Goal: Navigation & Orientation: Find specific page/section

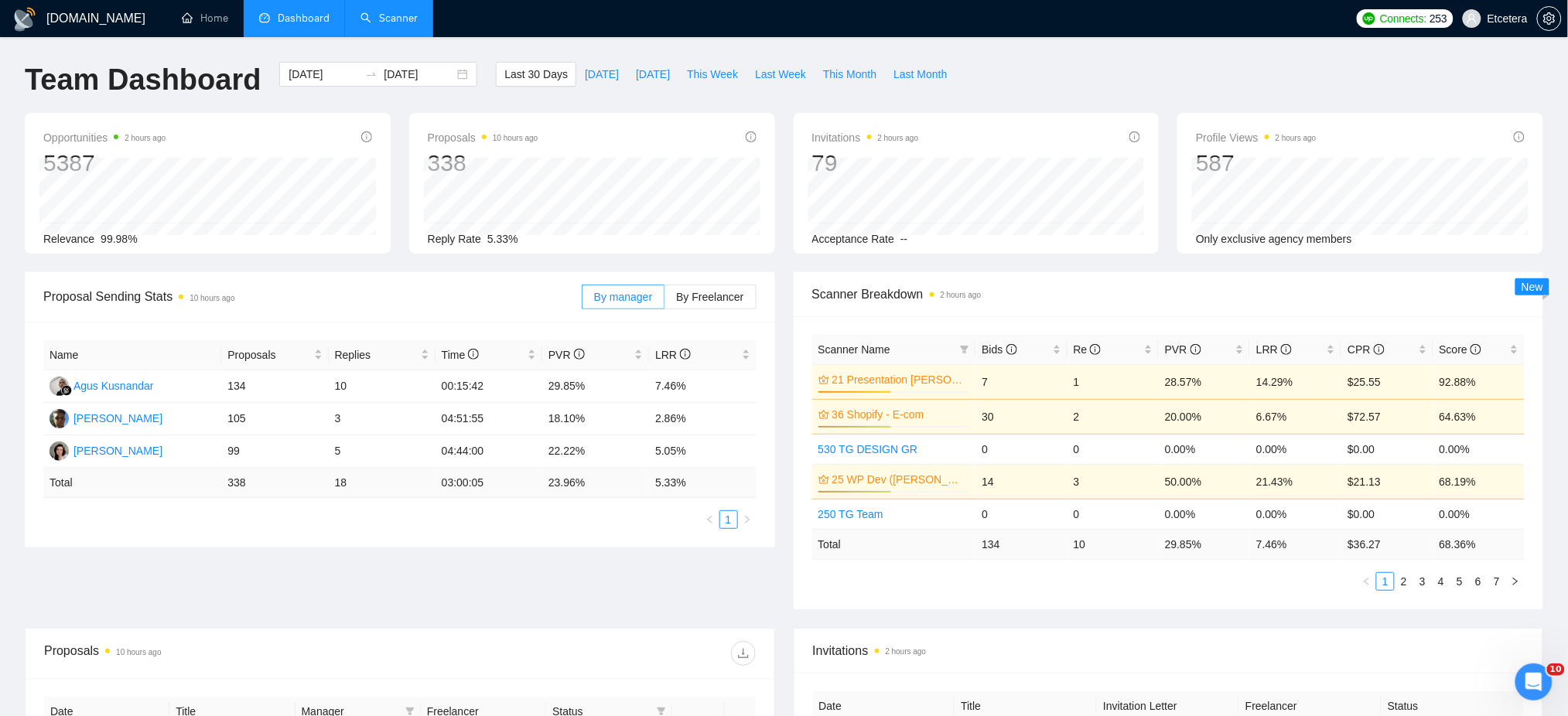
click at [394, 17] on link "Scanner" at bounding box center [389, 18] width 57 height 13
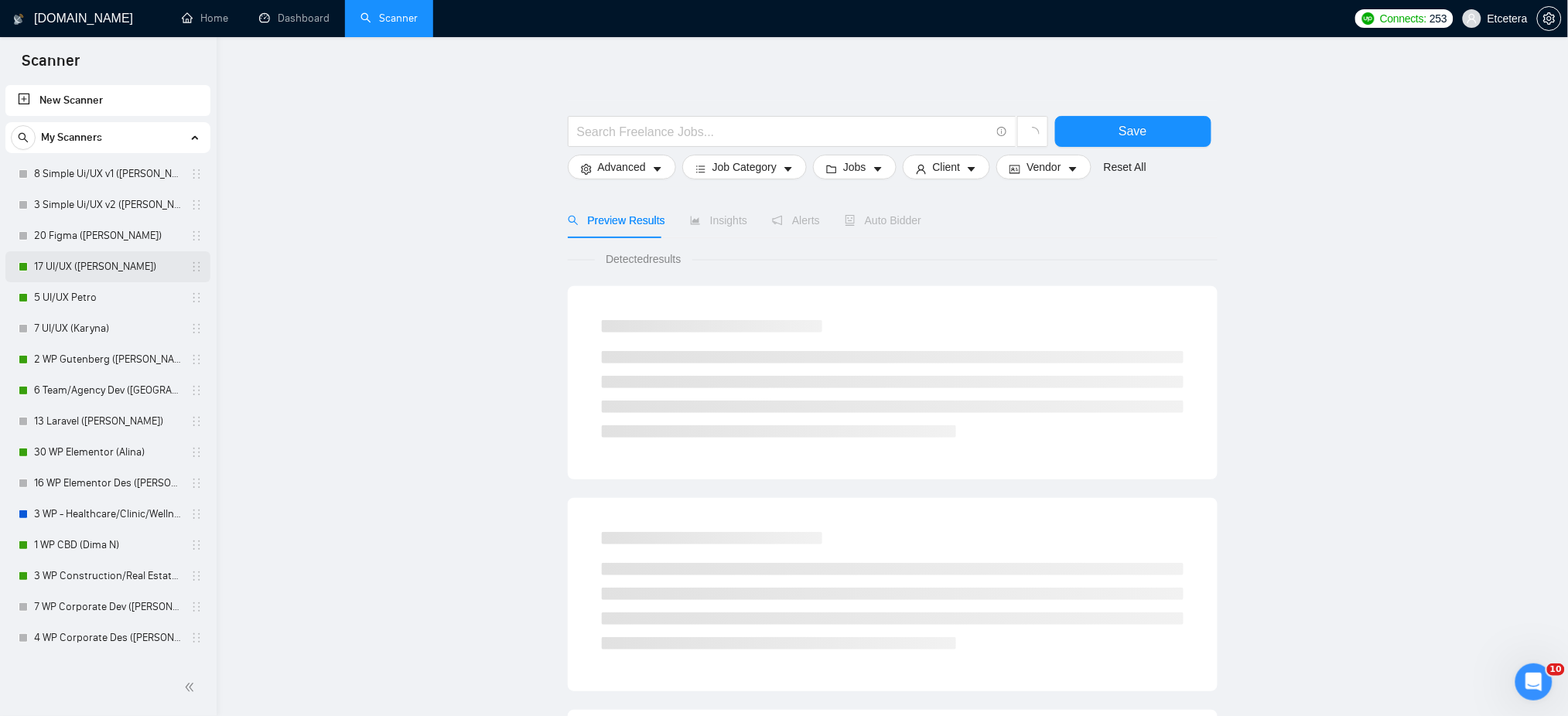
click at [81, 262] on link "17 UI/UX ([PERSON_NAME])" at bounding box center [107, 267] width 147 height 31
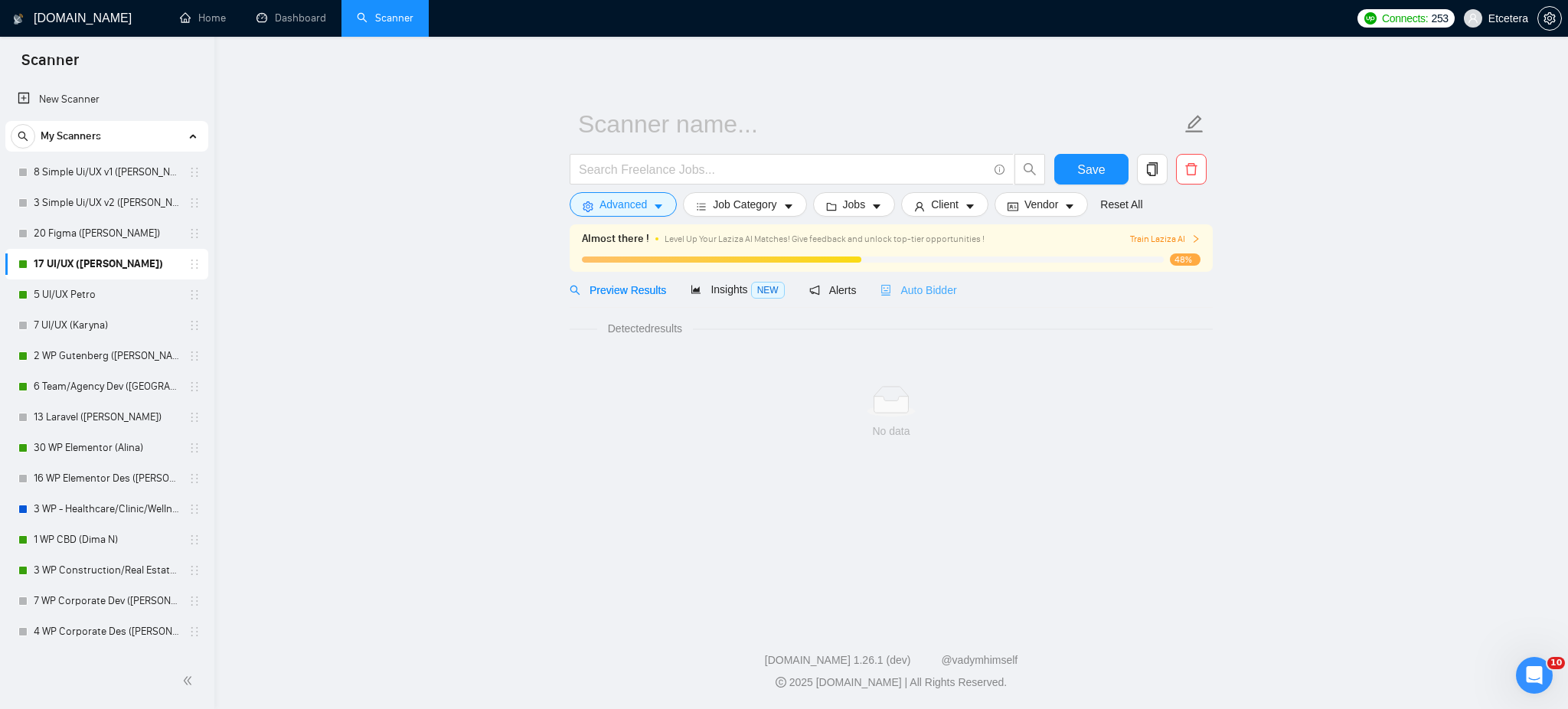
click at [901, 245] on span "Level Up Your Laziza AI Matches! Give feedback and unlock top-tier opportunitie…" at bounding box center [824, 239] width 320 height 11
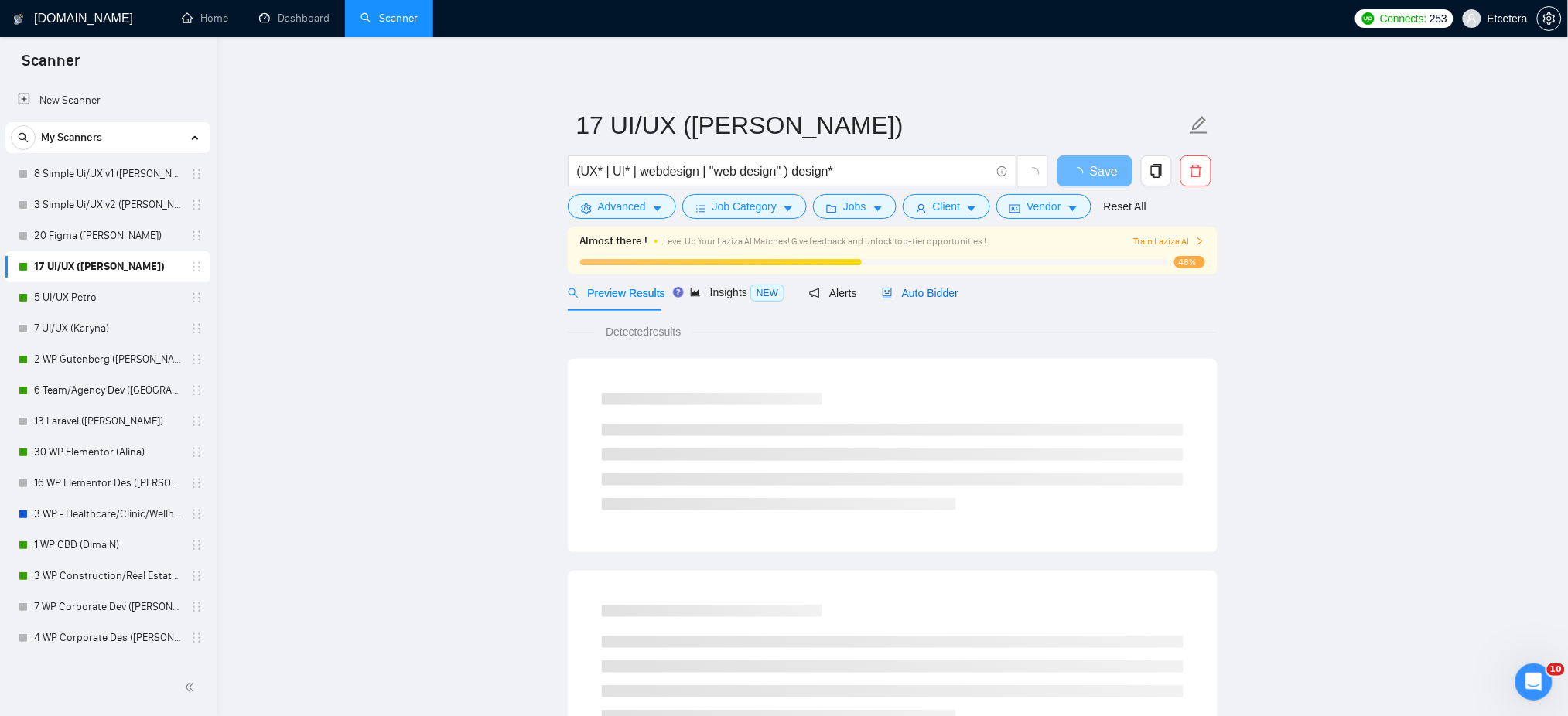
click at [919, 294] on span "Auto Bidder" at bounding box center [919, 293] width 76 height 12
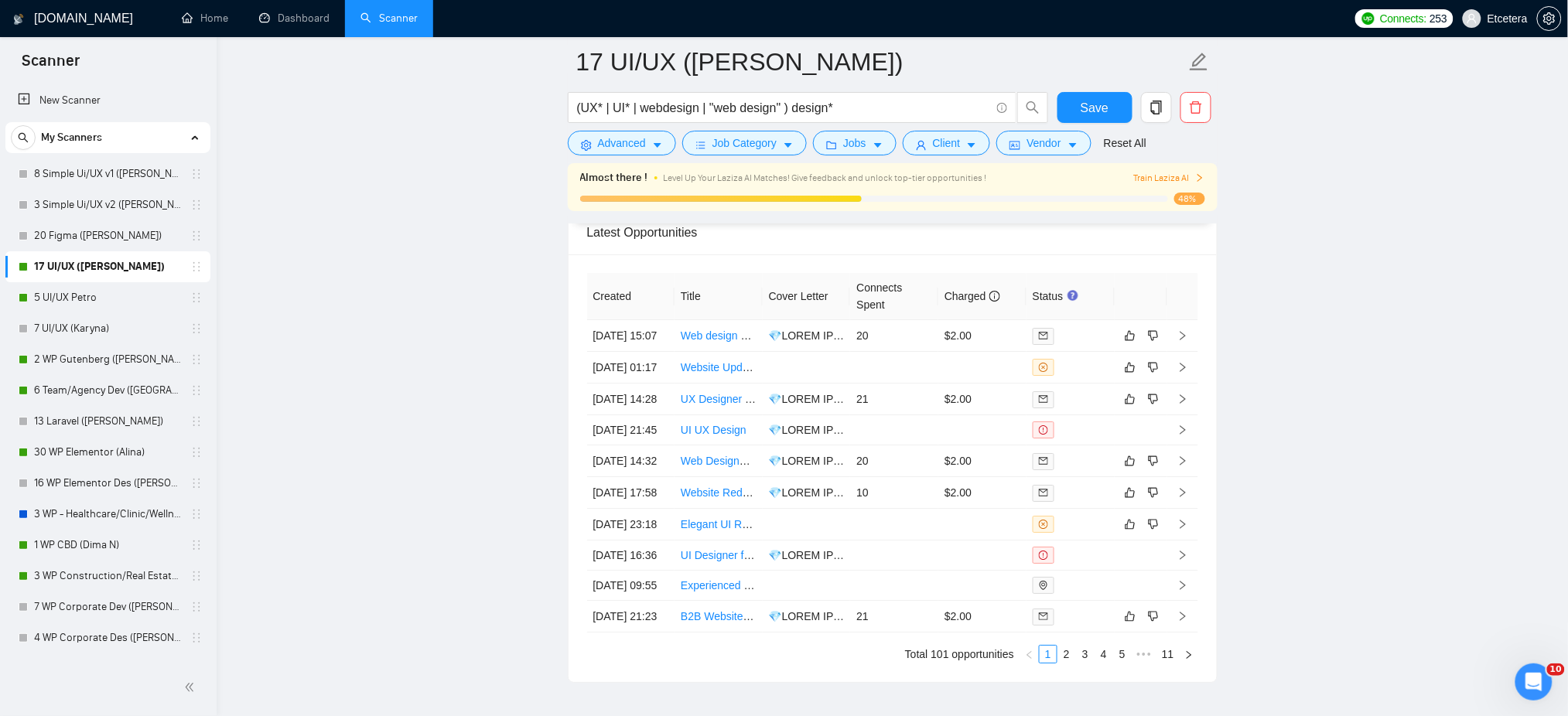
scroll to position [4022, 0]
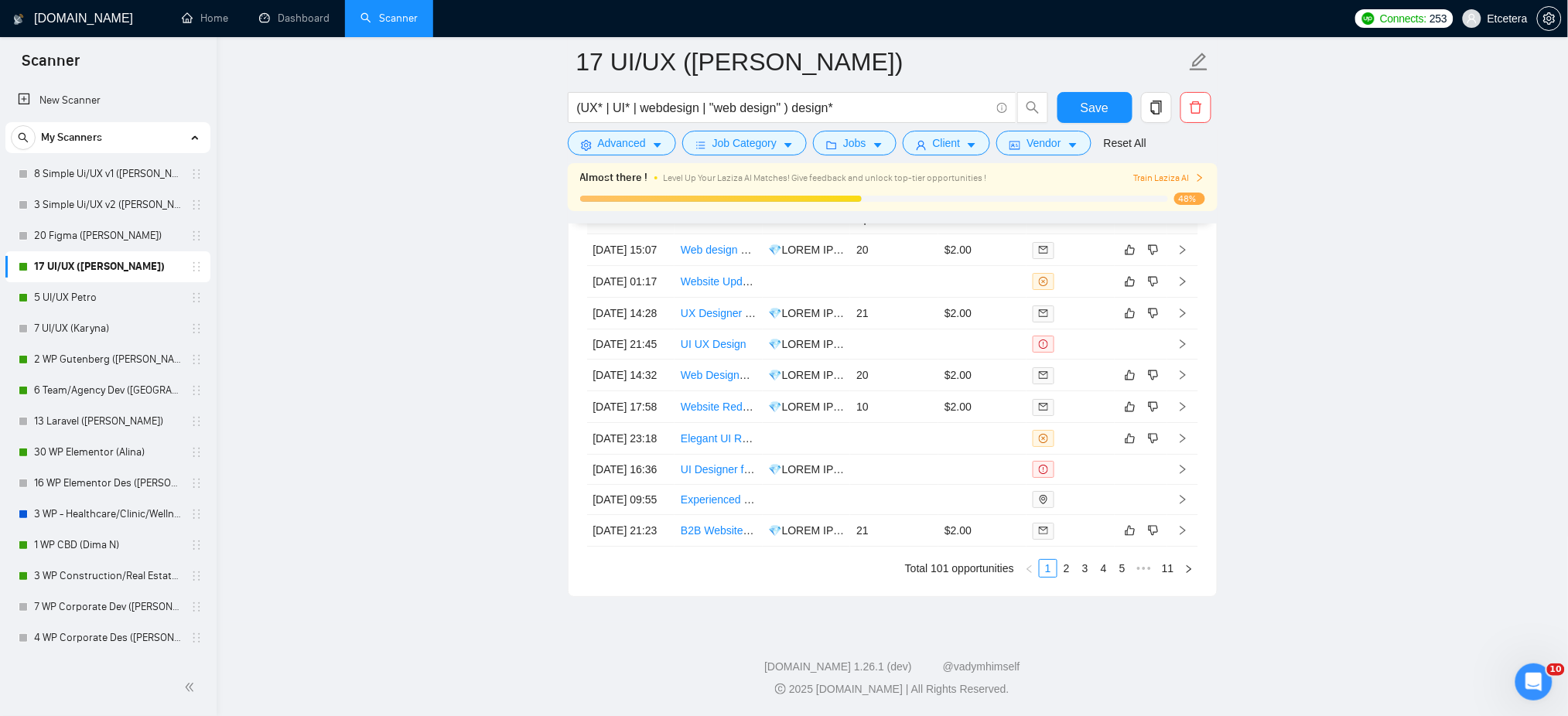
drag, startPoint x: 101, startPoint y: 293, endPoint x: 1241, endPoint y: 268, distance: 1140.3
click at [101, 293] on link "5 UI/UX Petro" at bounding box center [107, 298] width 147 height 31
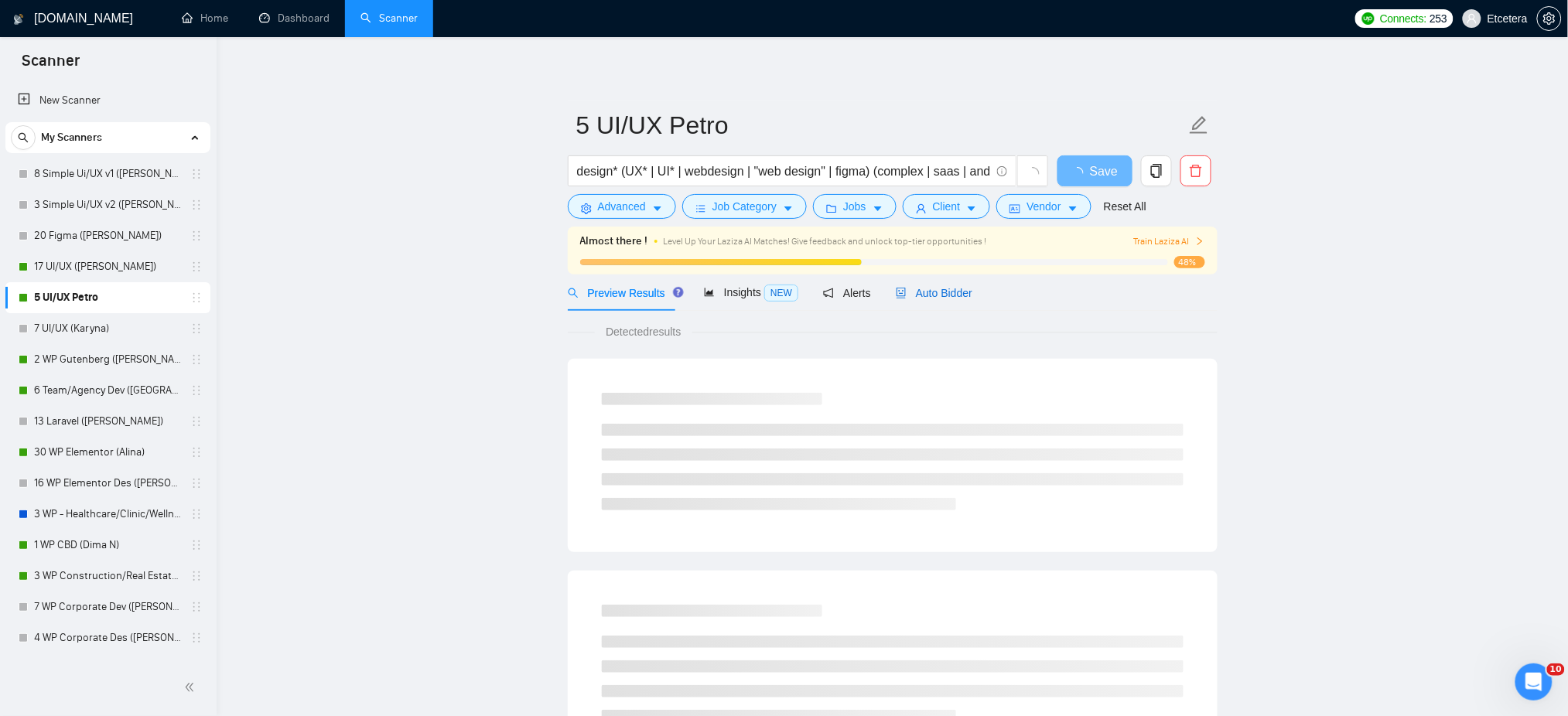
click at [935, 289] on span "Auto Bidder" at bounding box center [934, 293] width 76 height 12
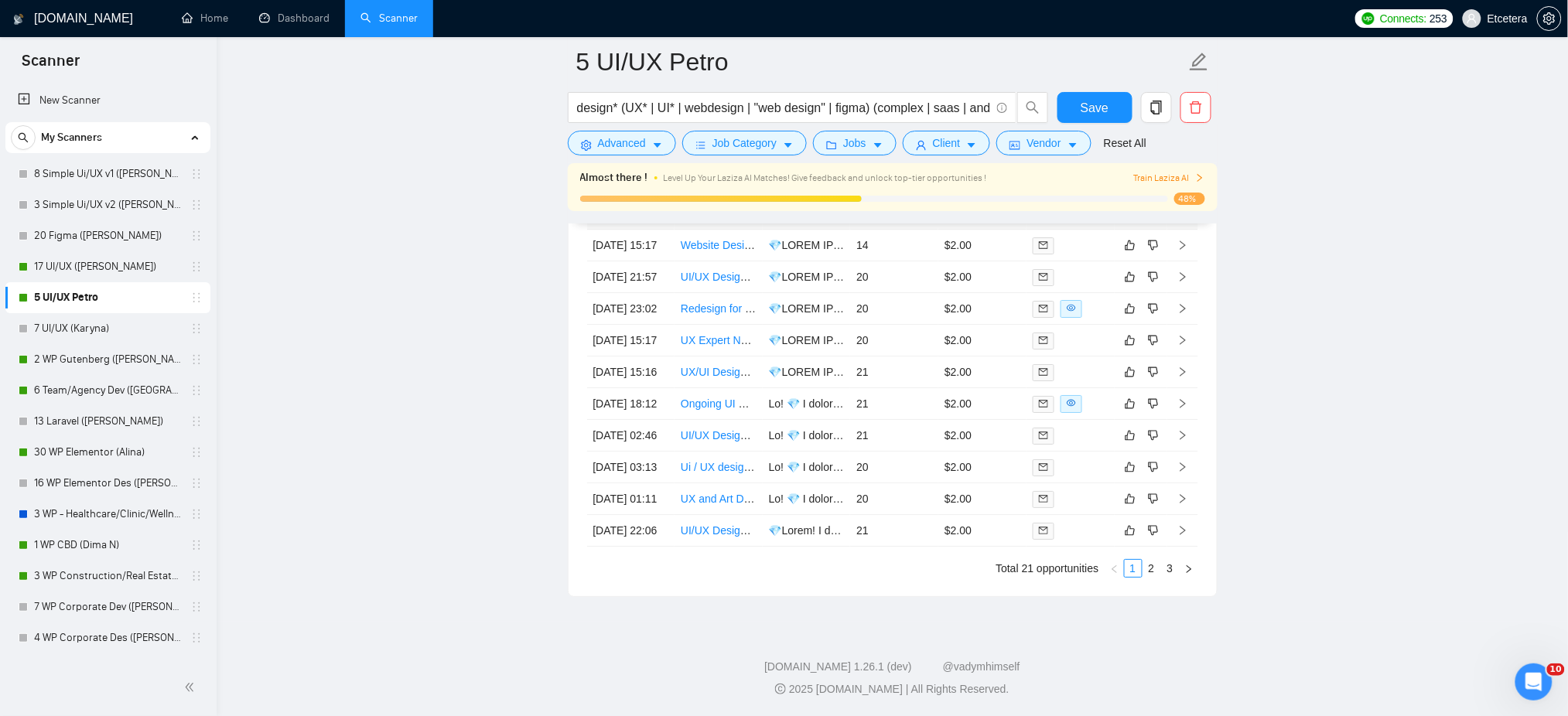
scroll to position [4146, 0]
drag, startPoint x: 86, startPoint y: 386, endPoint x: 1124, endPoint y: 273, distance: 1044.1
click at [86, 386] on link "6 Team/Agency Dev ([GEOGRAPHIC_DATA])" at bounding box center [107, 391] width 147 height 31
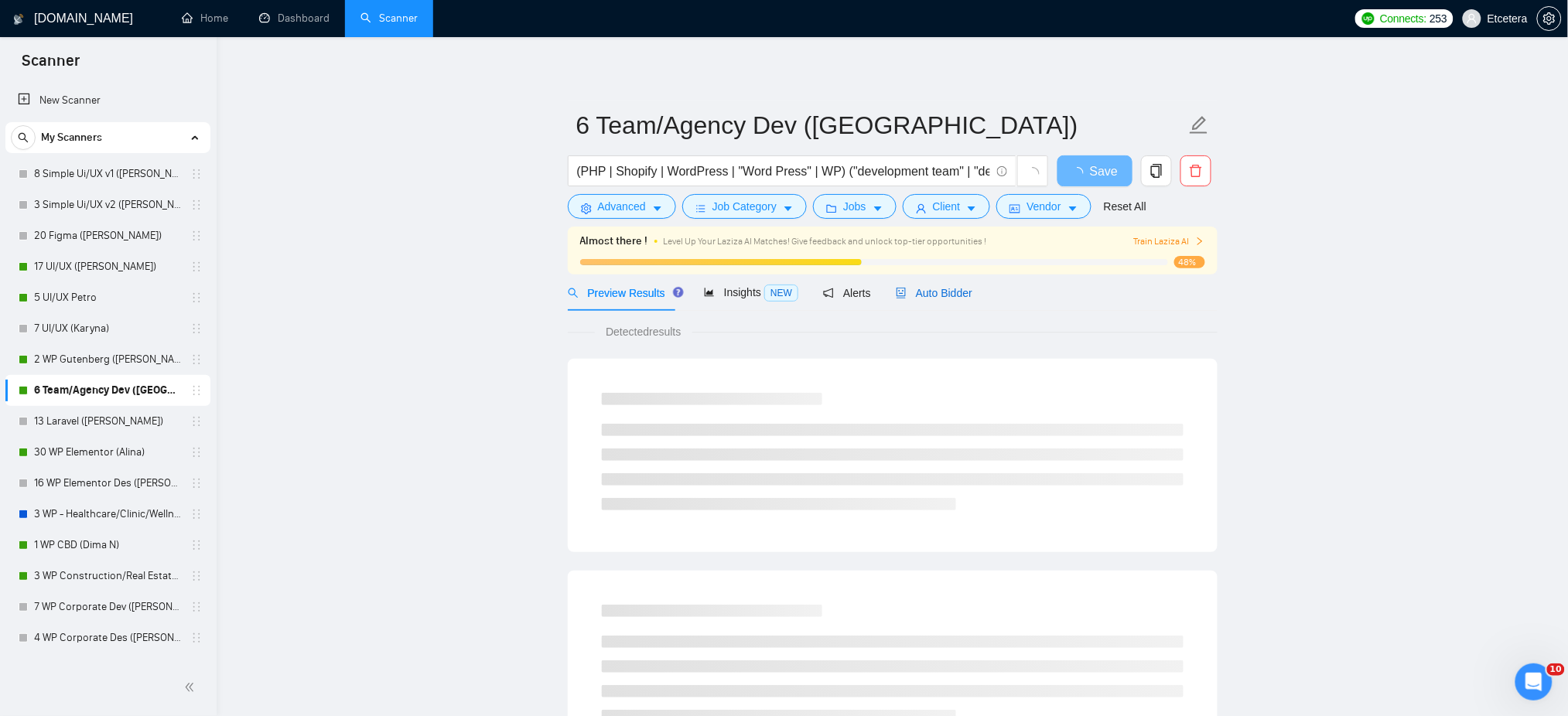
click at [922, 292] on span "Auto Bidder" at bounding box center [934, 293] width 76 height 12
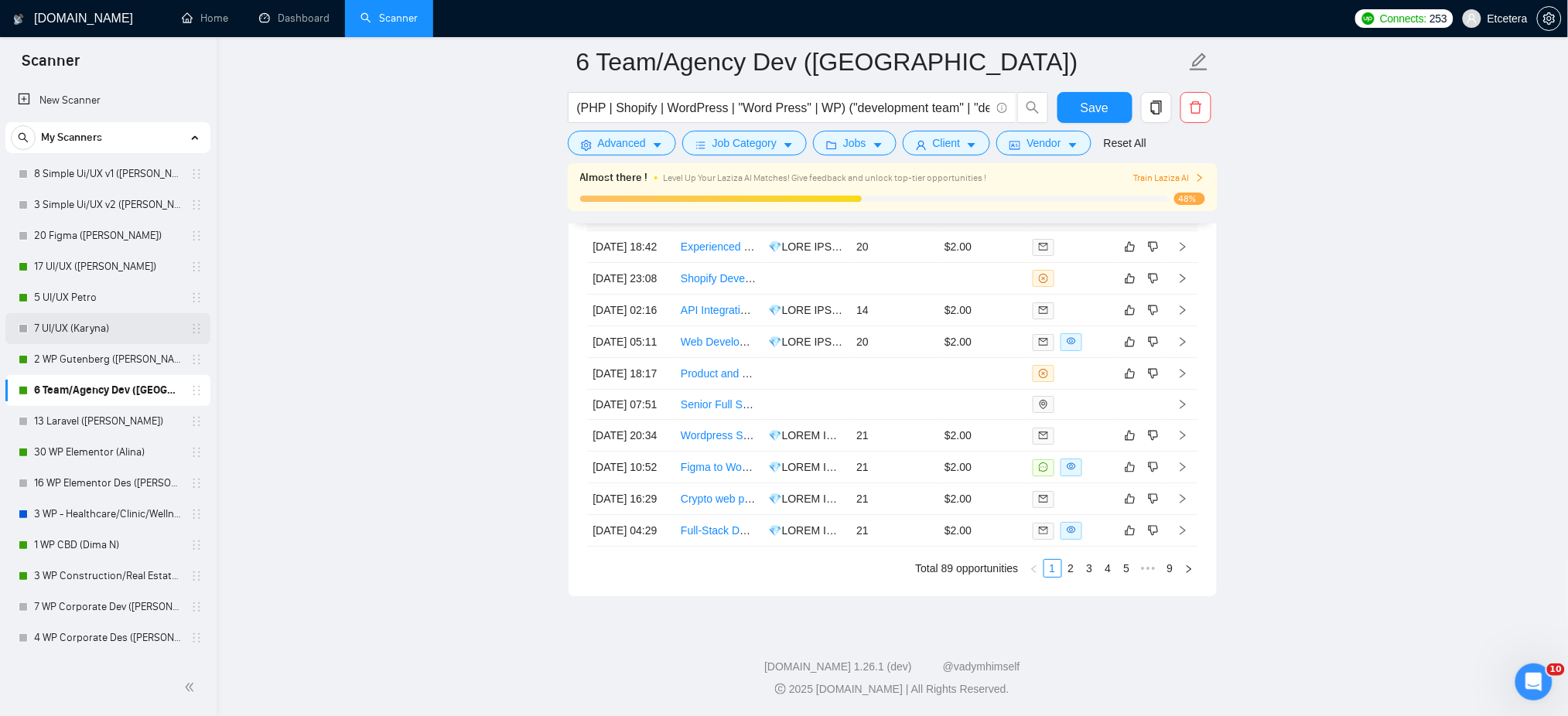
scroll to position [103, 0]
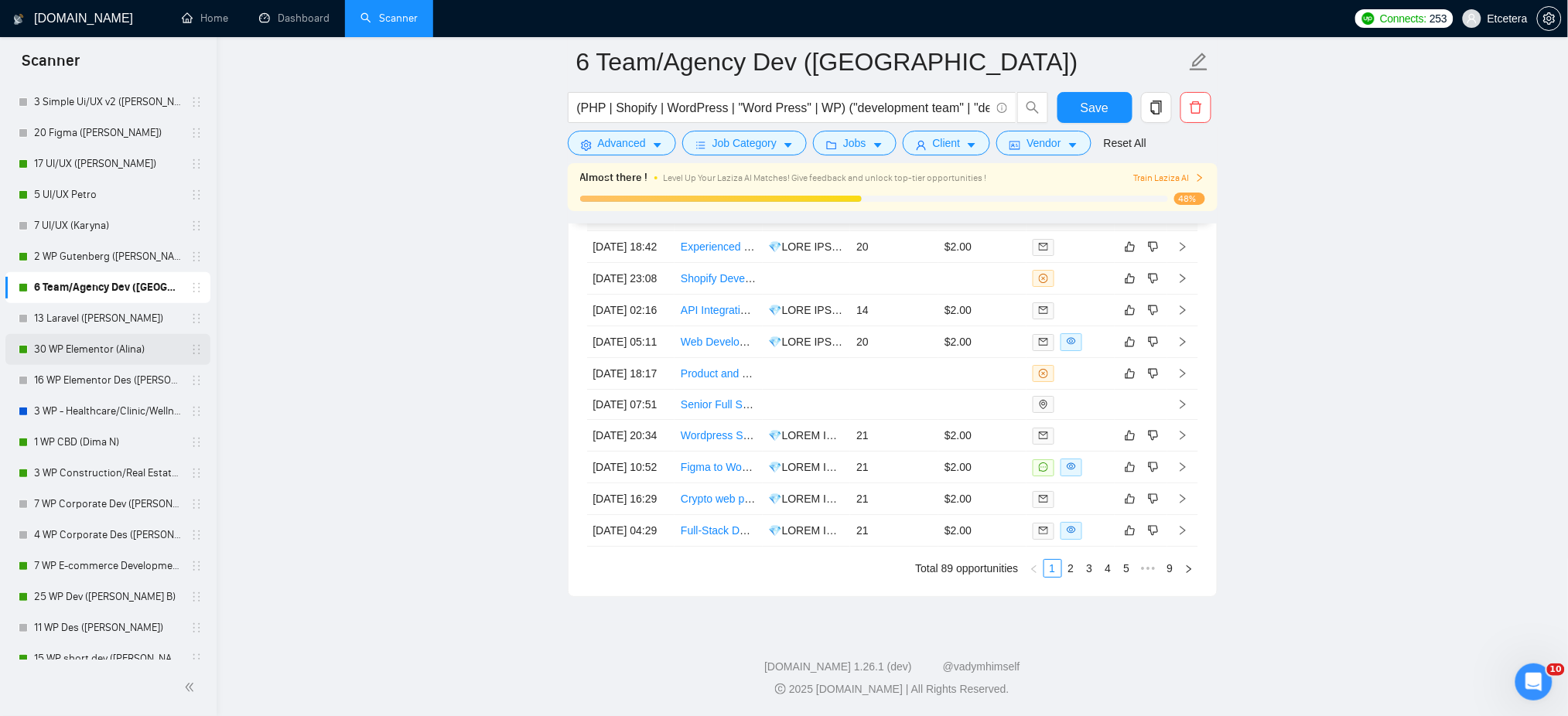
click at [102, 346] on link "30 WP Elementor (Alina)" at bounding box center [107, 350] width 147 height 31
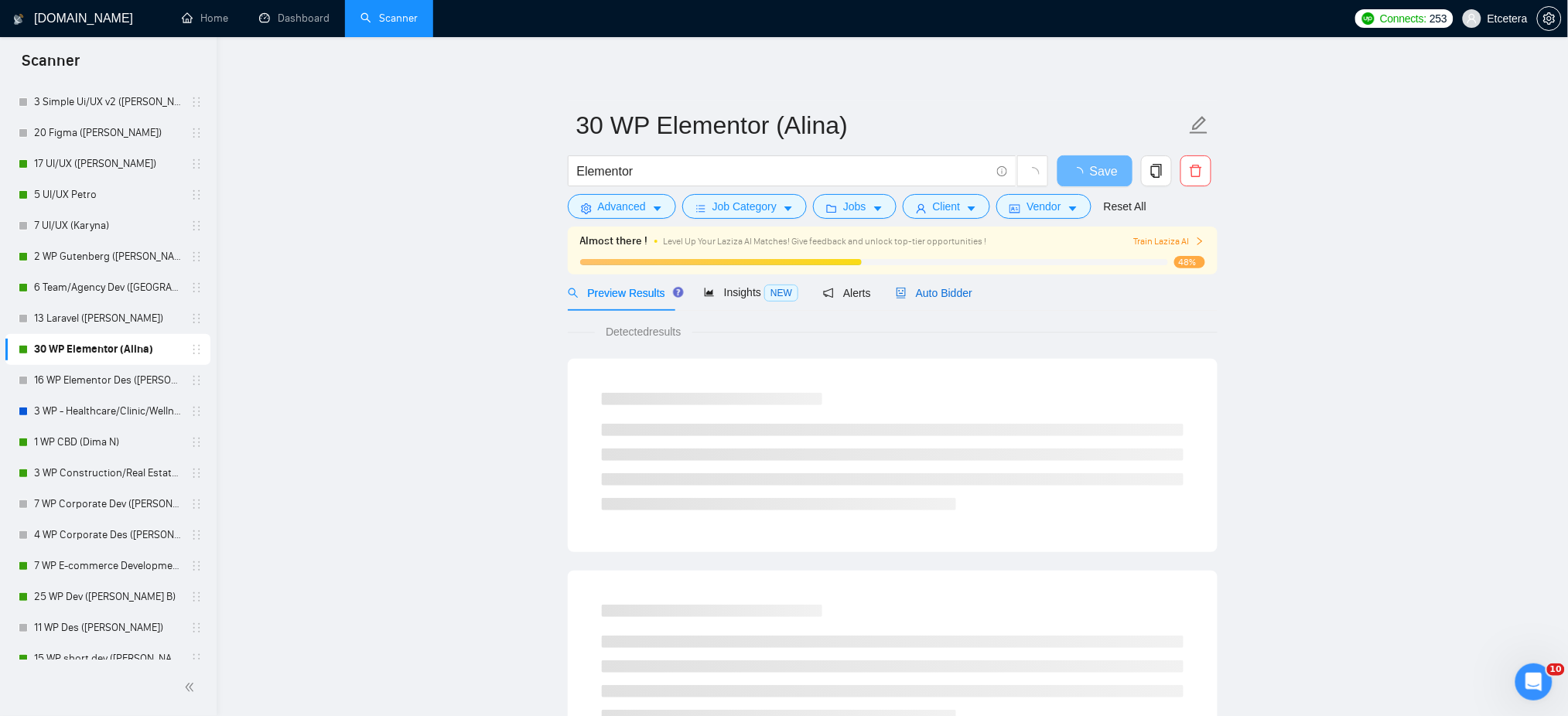
click at [930, 295] on span "Auto Bidder" at bounding box center [934, 293] width 76 height 12
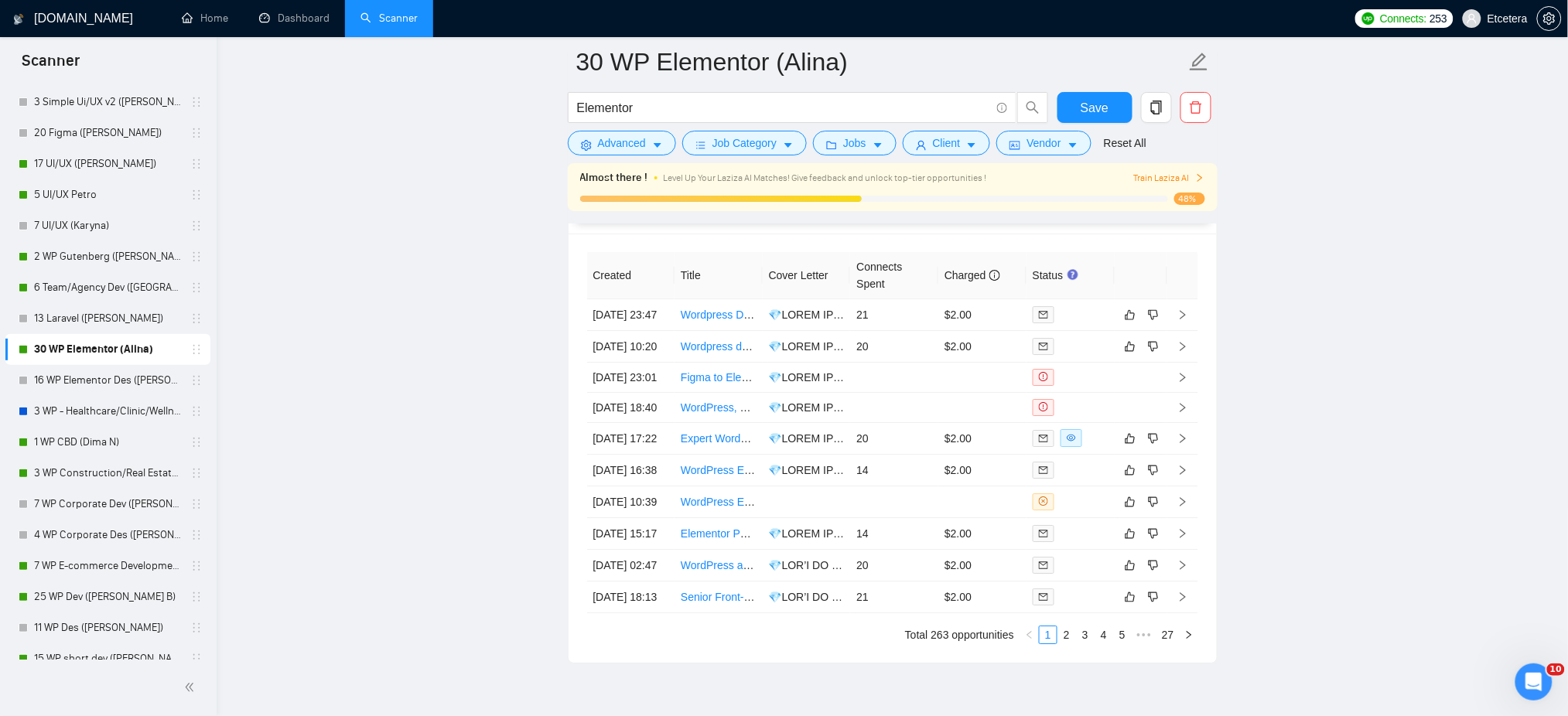
scroll to position [4042, 0]
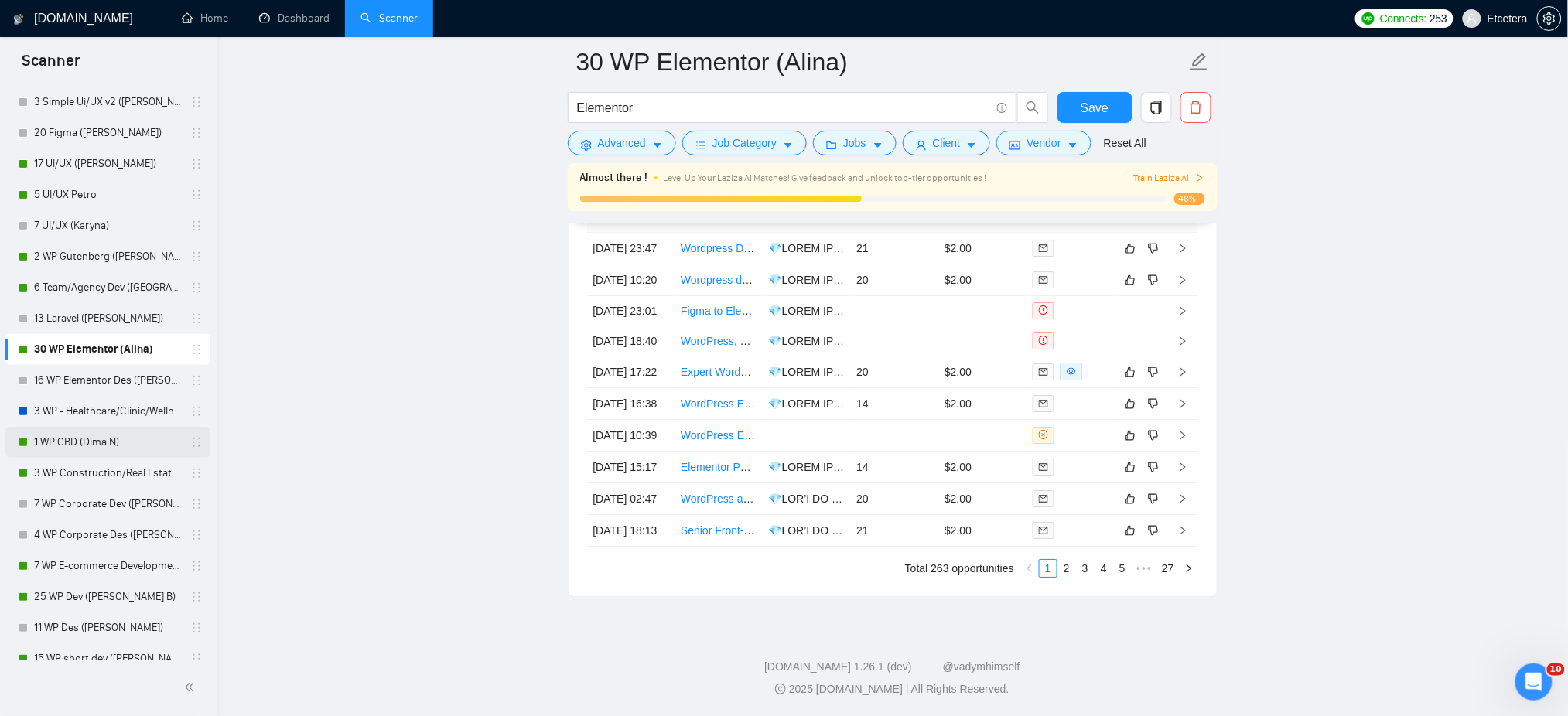
drag, startPoint x: 94, startPoint y: 417, endPoint x: 84, endPoint y: 439, distance: 24.2
click at [94, 417] on link "3 WP - Healthcare/Clinic/Wellness/Beauty (Dima N)" at bounding box center [107, 411] width 147 height 31
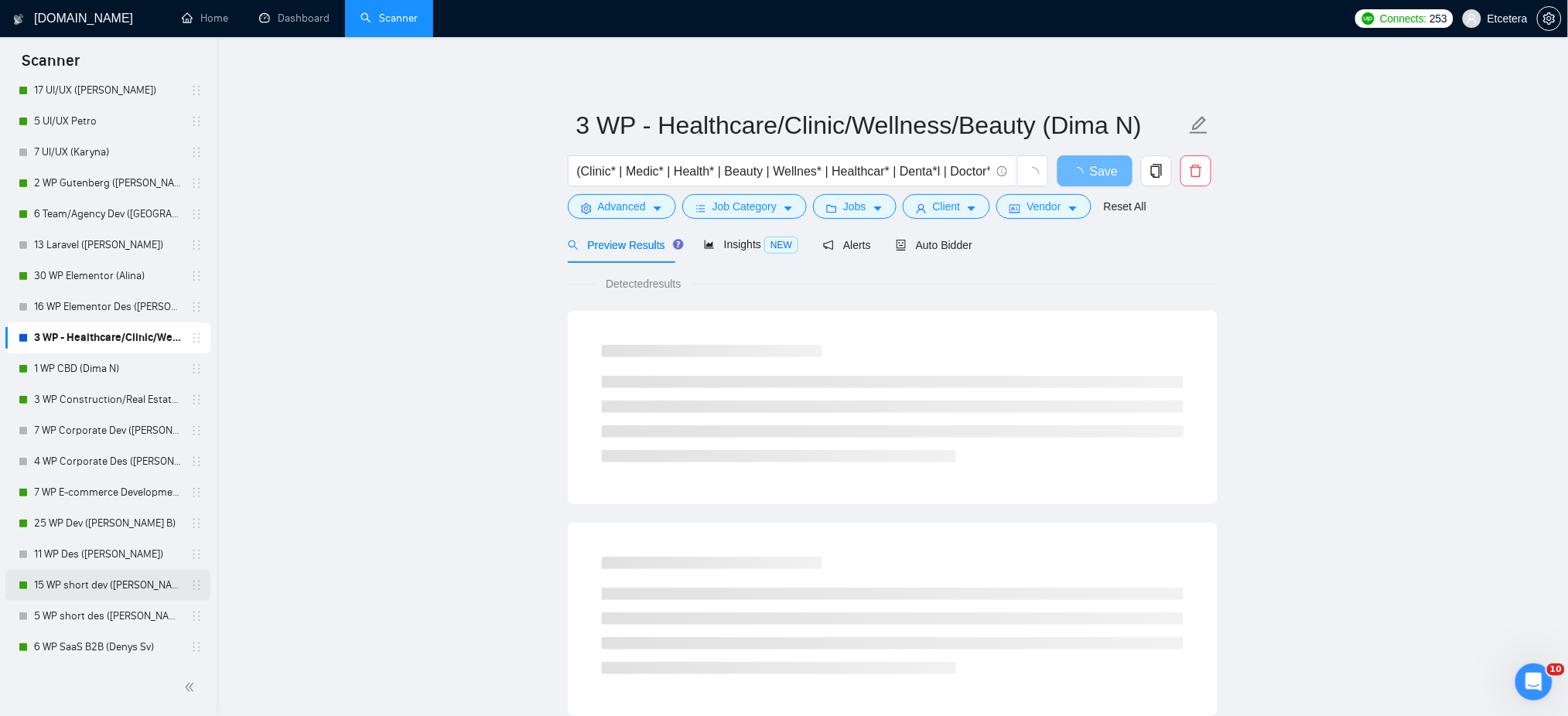
scroll to position [309, 0]
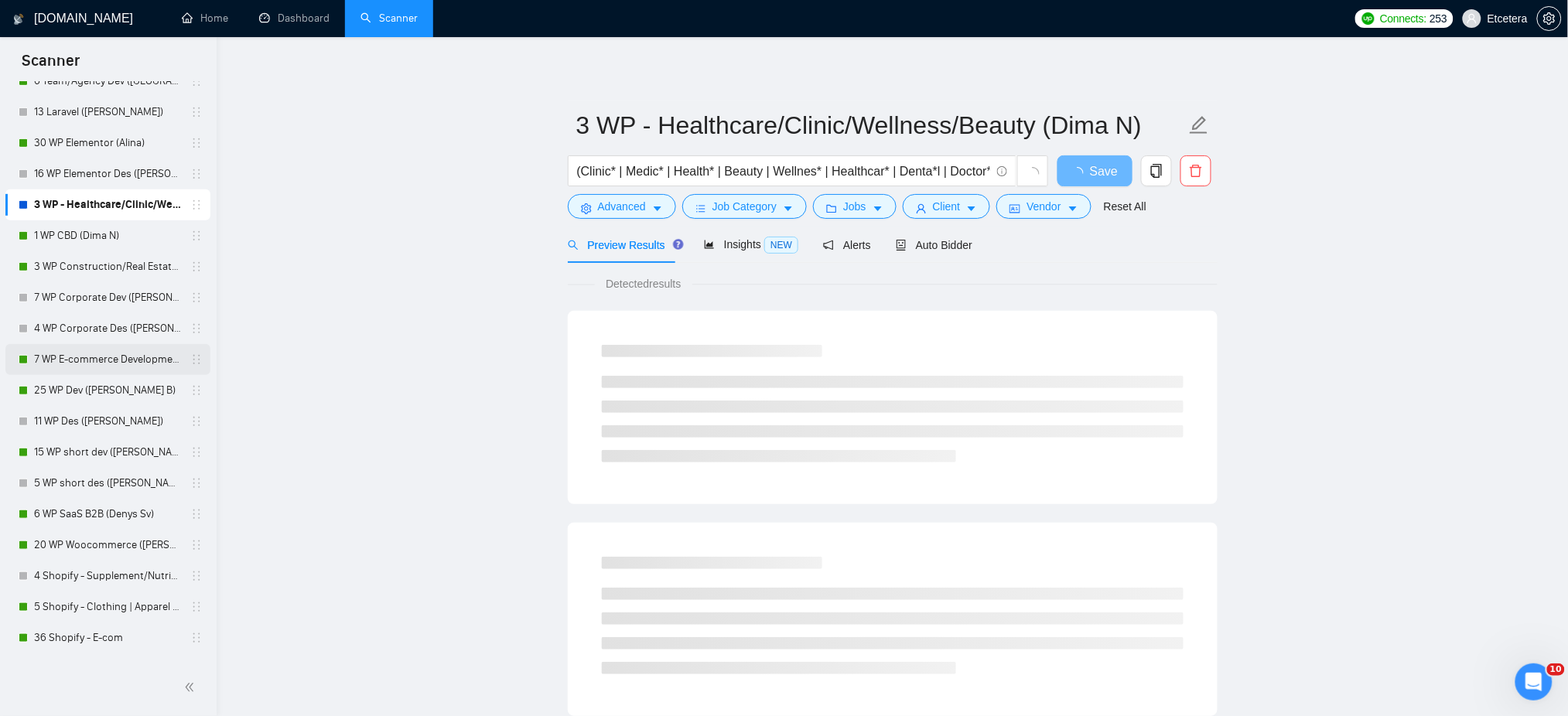
click at [91, 358] on link "7 WP E-commerce Development ([PERSON_NAME] B)" at bounding box center [107, 360] width 147 height 31
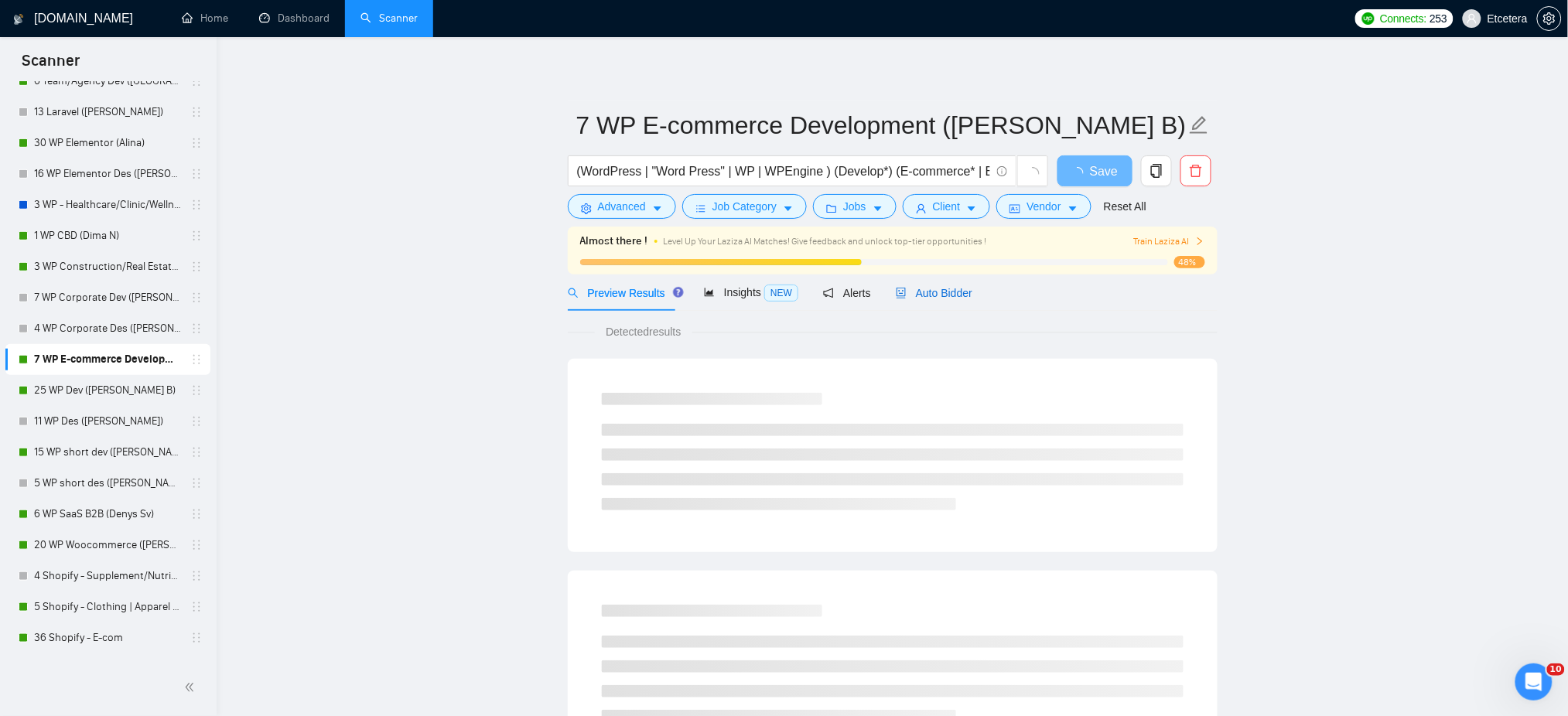
click at [917, 292] on span "Auto Bidder" at bounding box center [934, 293] width 76 height 12
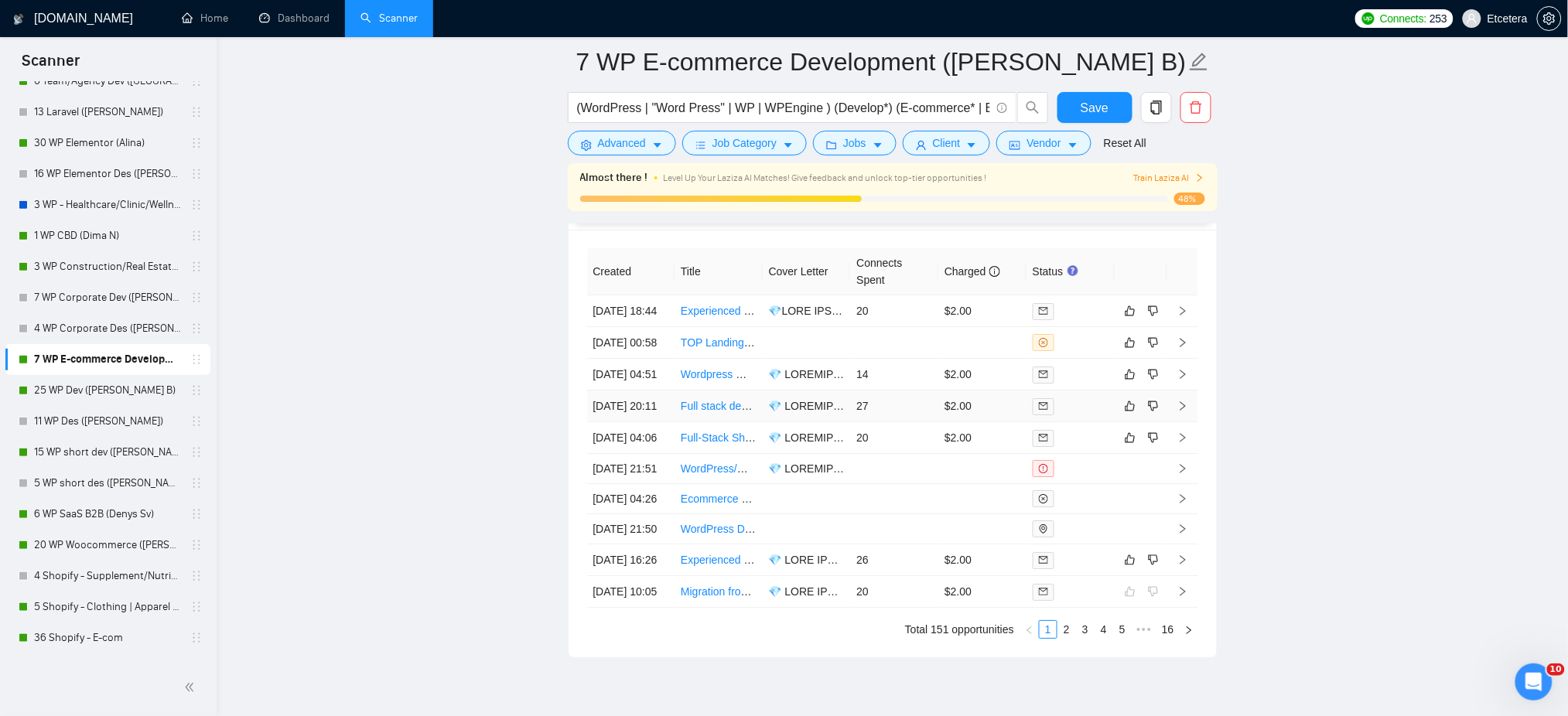
scroll to position [3815, 0]
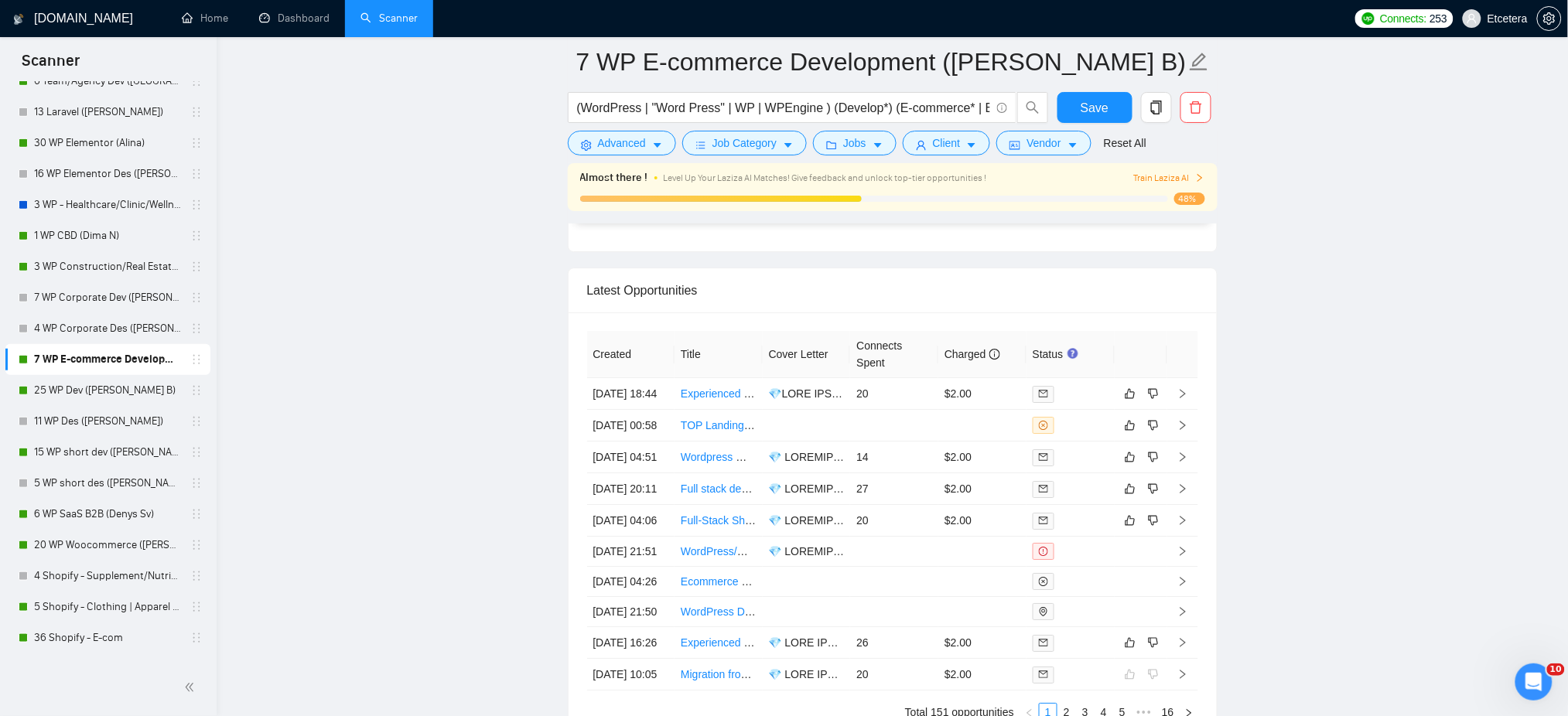
drag, startPoint x: 104, startPoint y: 396, endPoint x: 530, endPoint y: 401, distance: 426.0
click at [104, 395] on link "25 WP Dev ([PERSON_NAME] B)" at bounding box center [107, 391] width 147 height 31
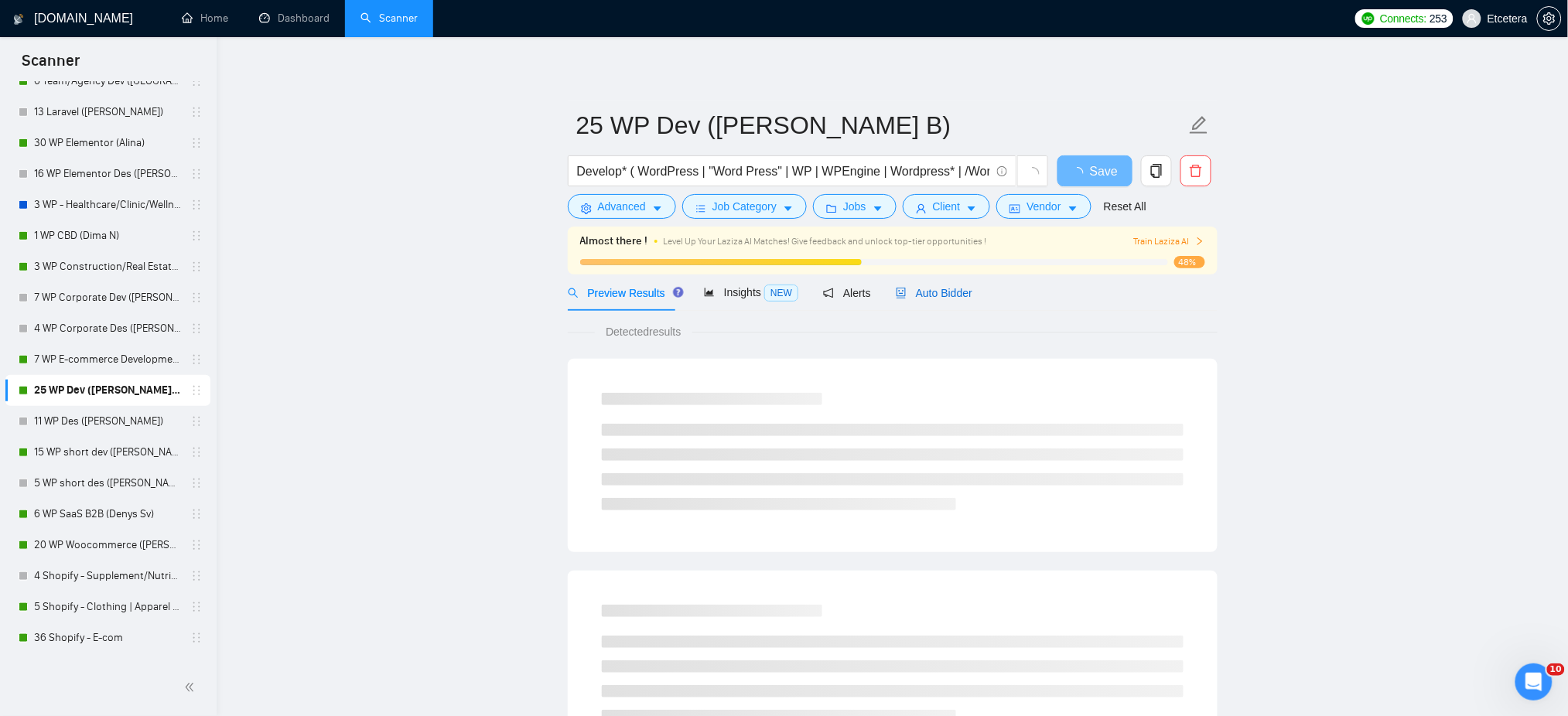
click at [939, 302] on div "Auto Bidder" at bounding box center [934, 293] width 76 height 17
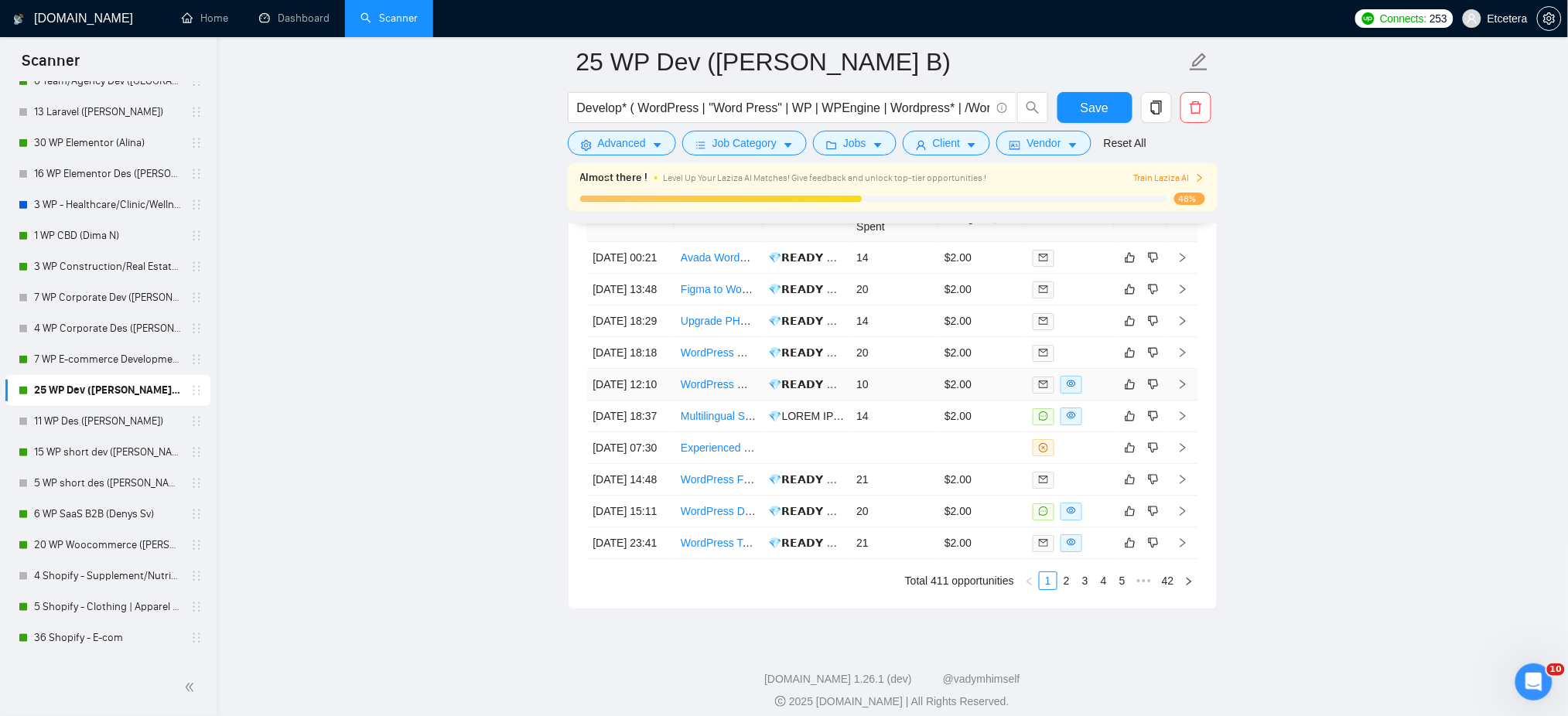
scroll to position [3940, 0]
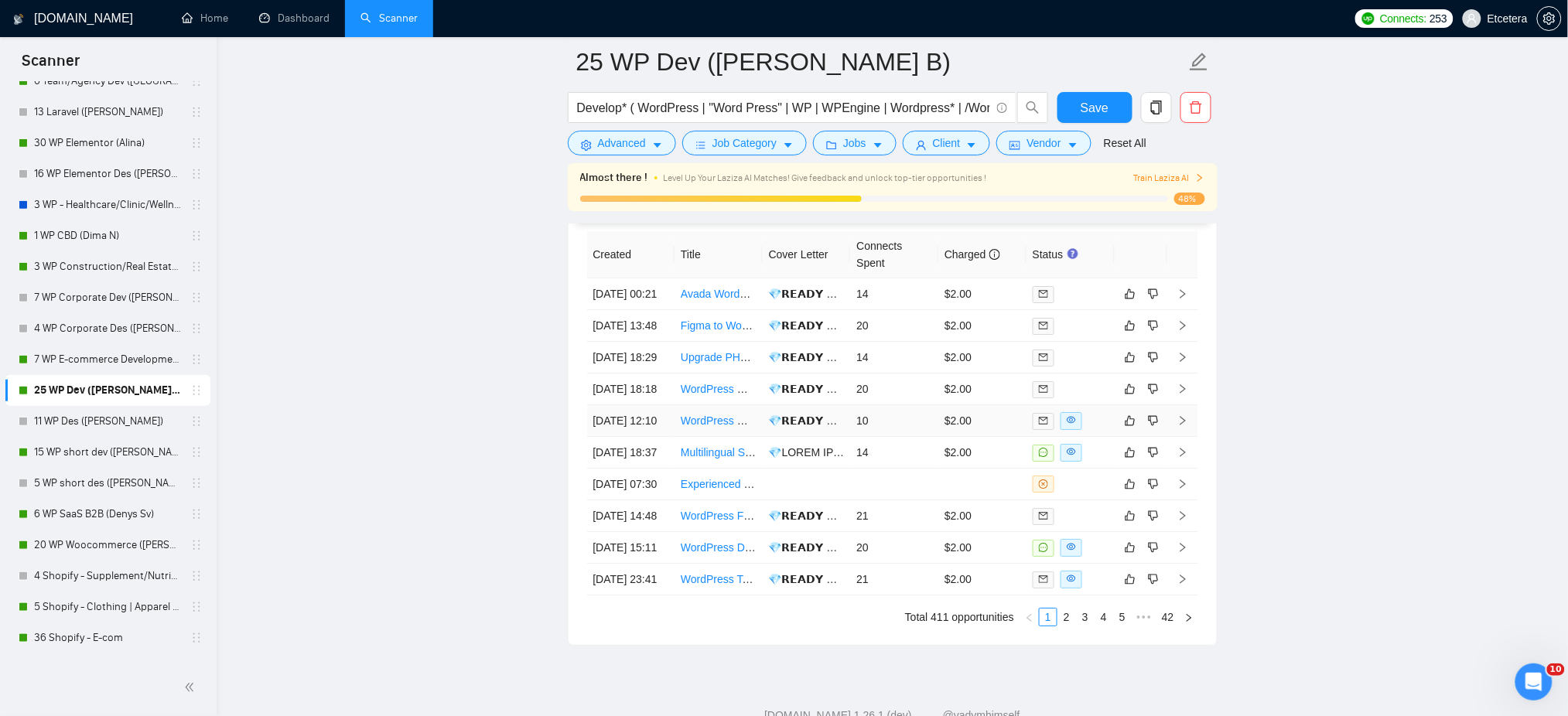
drag, startPoint x: 87, startPoint y: 517, endPoint x: 592, endPoint y: 498, distance: 505.4
click at [87, 517] on link "6 WP SaaS B2B (Denys Sv)" at bounding box center [107, 514] width 147 height 31
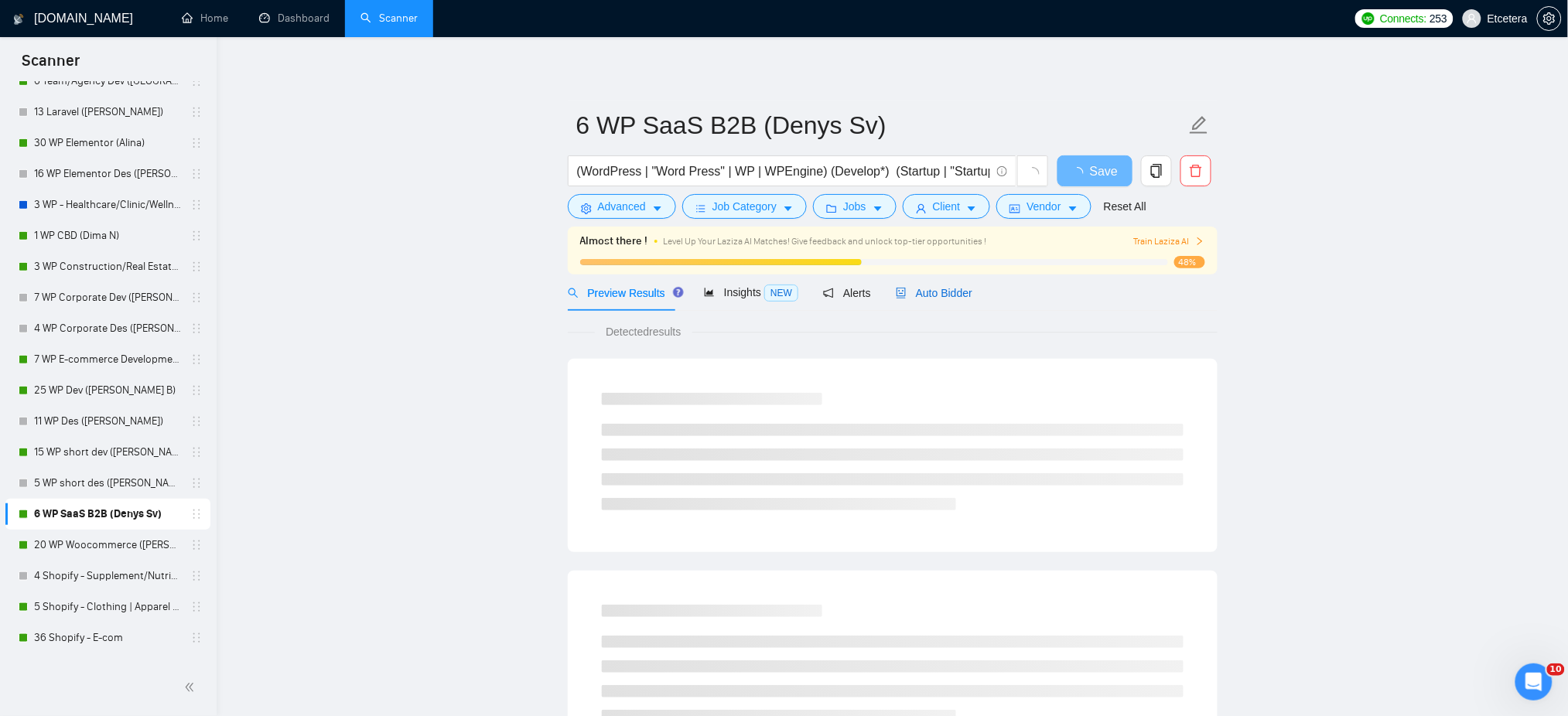
click at [946, 296] on span "Auto Bidder" at bounding box center [934, 293] width 76 height 12
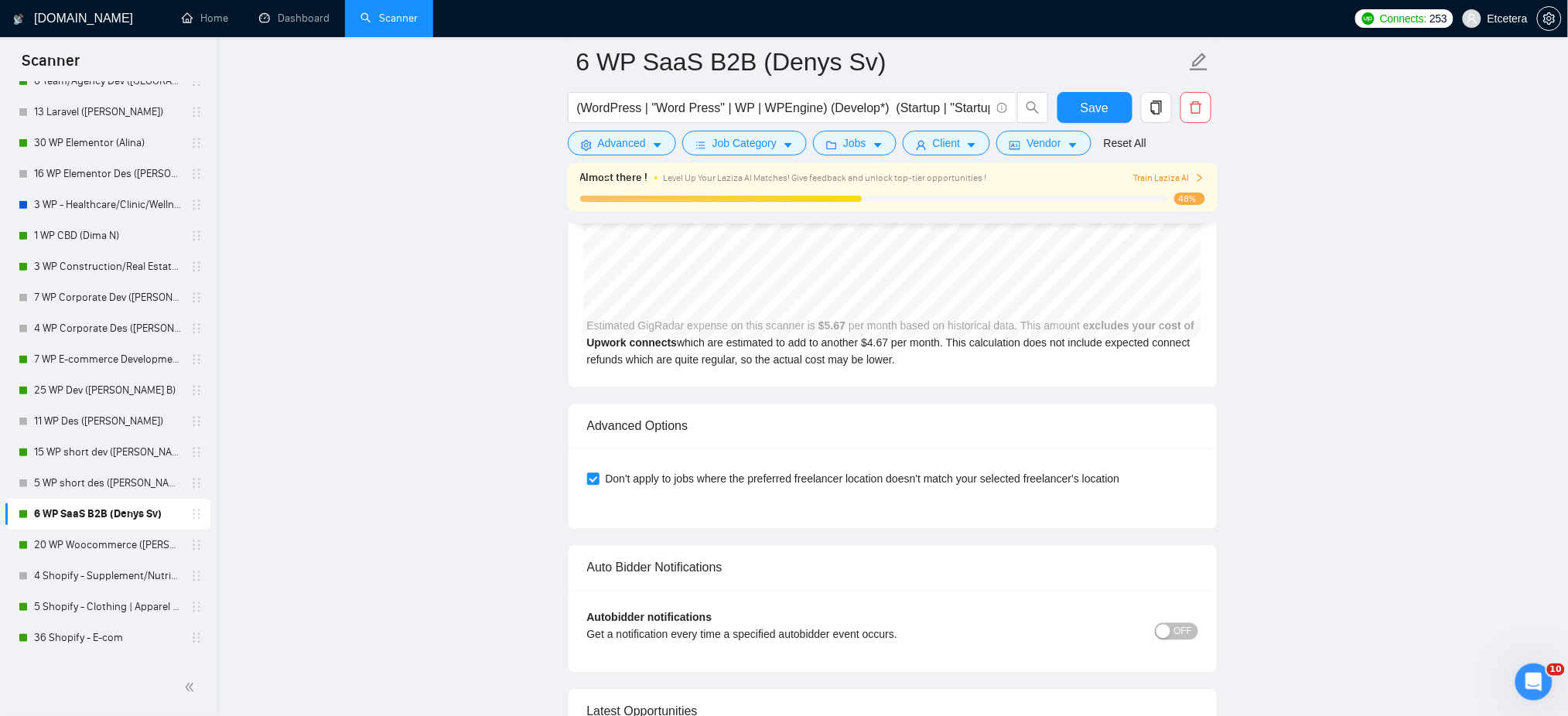
scroll to position [3506, 0]
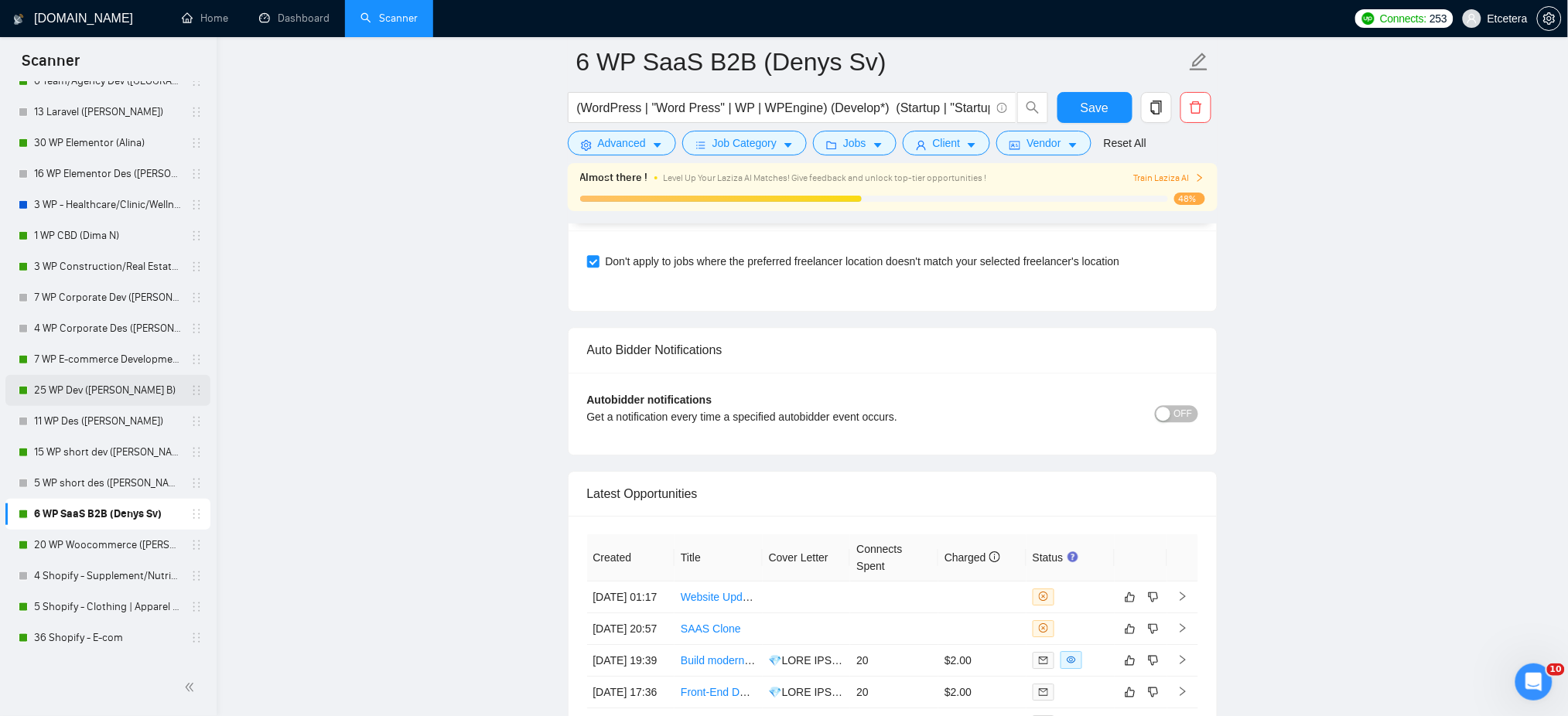
click at [87, 394] on link "25 WP Dev ([PERSON_NAME] B)" at bounding box center [107, 391] width 147 height 31
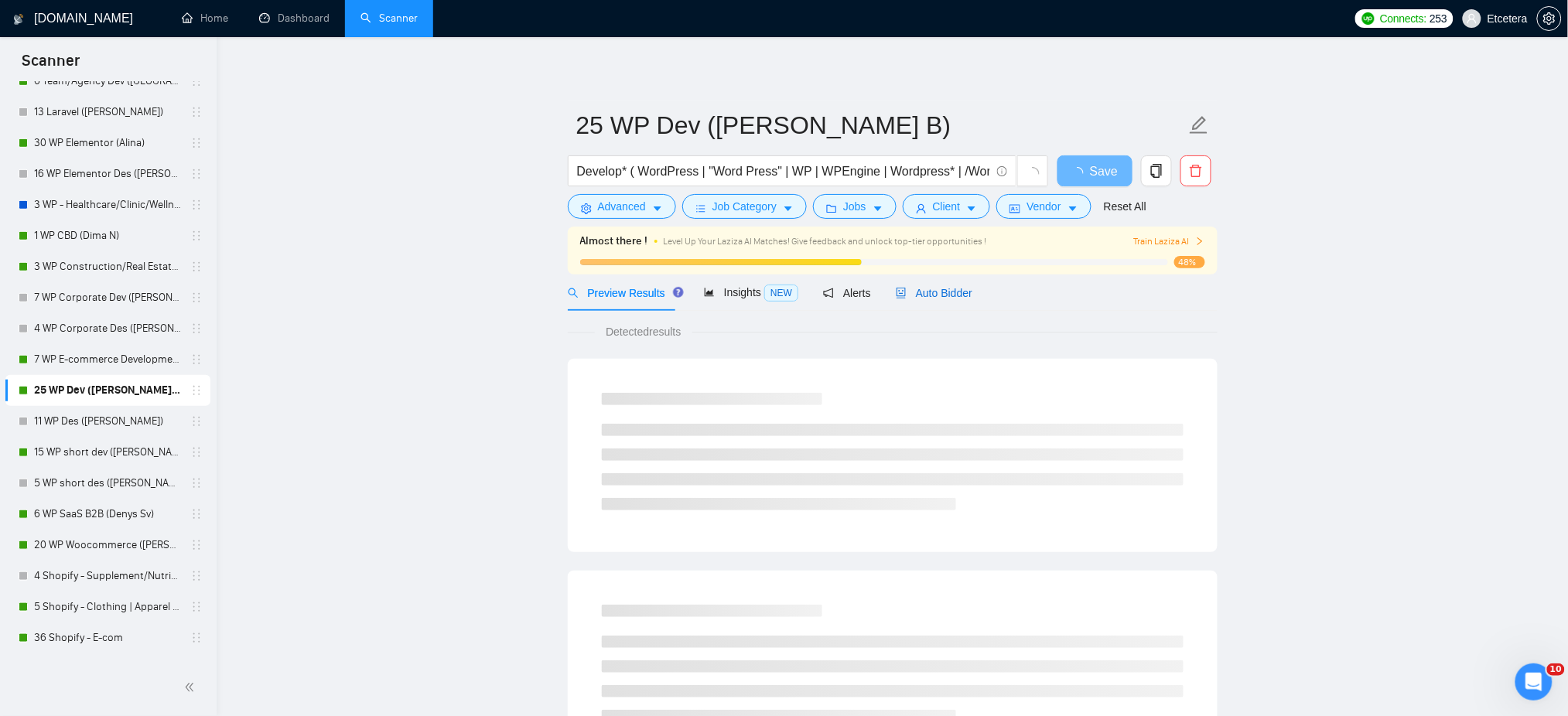
click at [928, 290] on span "Auto Bidder" at bounding box center [934, 293] width 76 height 12
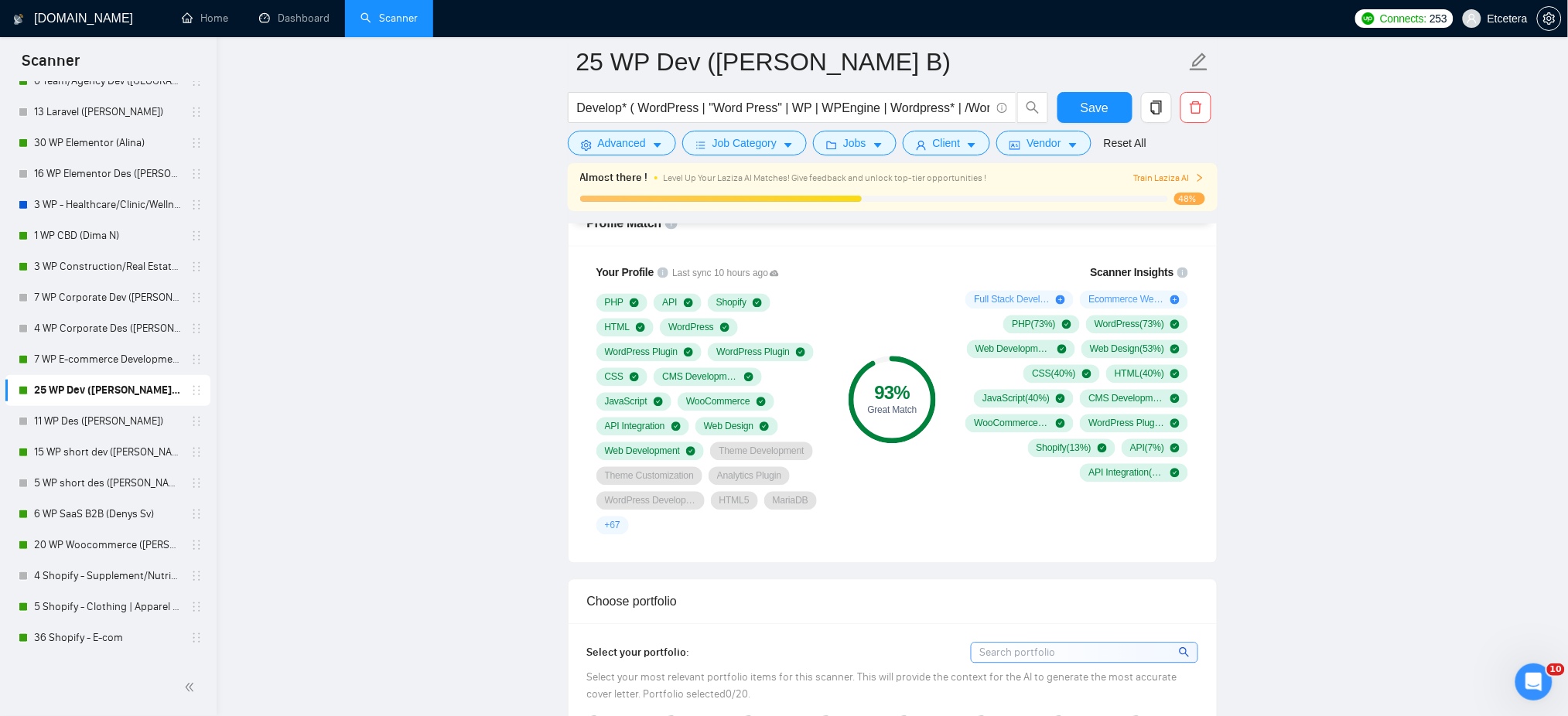
scroll to position [1031, 0]
click at [86, 459] on link "15 WP short dev ([PERSON_NAME] B)" at bounding box center [107, 453] width 147 height 31
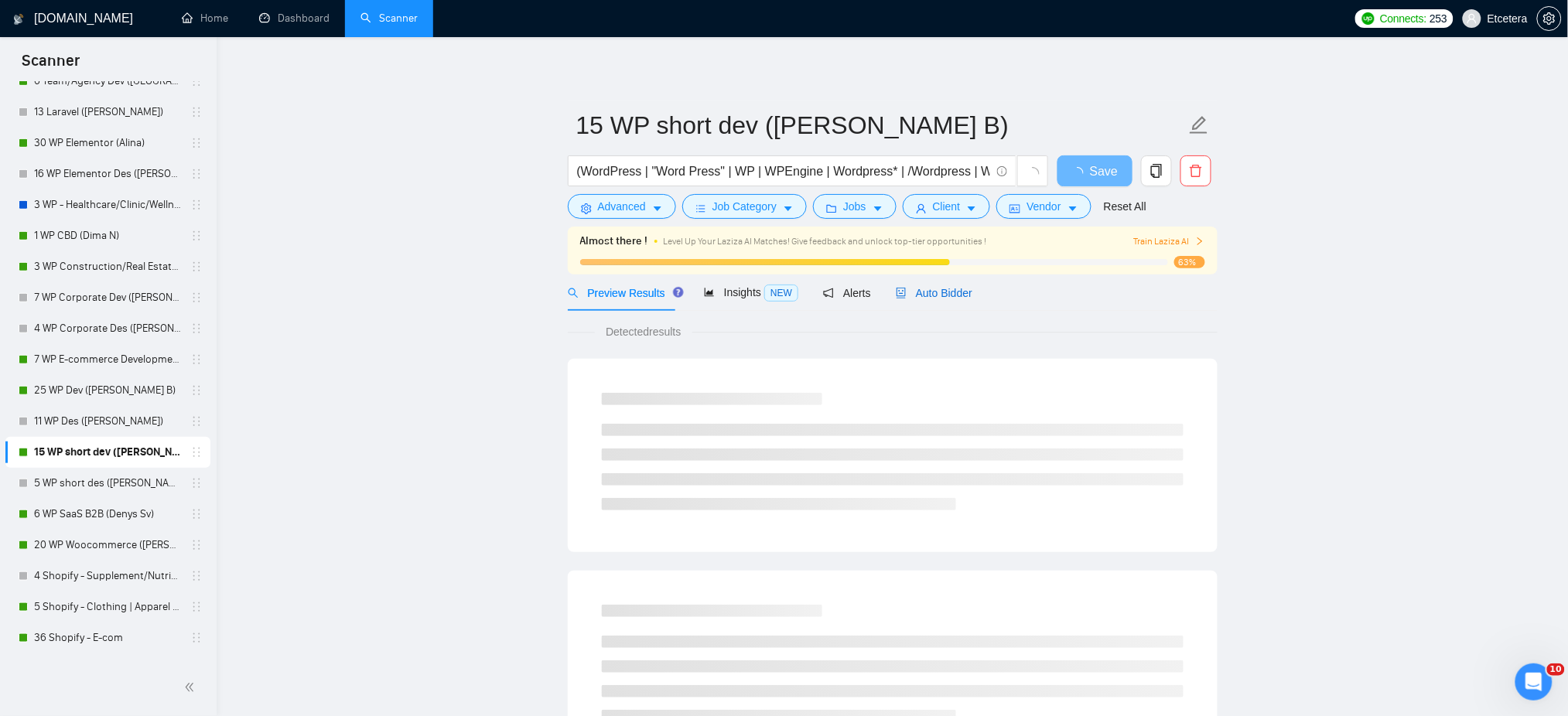
click at [935, 287] on span "Auto Bidder" at bounding box center [934, 293] width 76 height 12
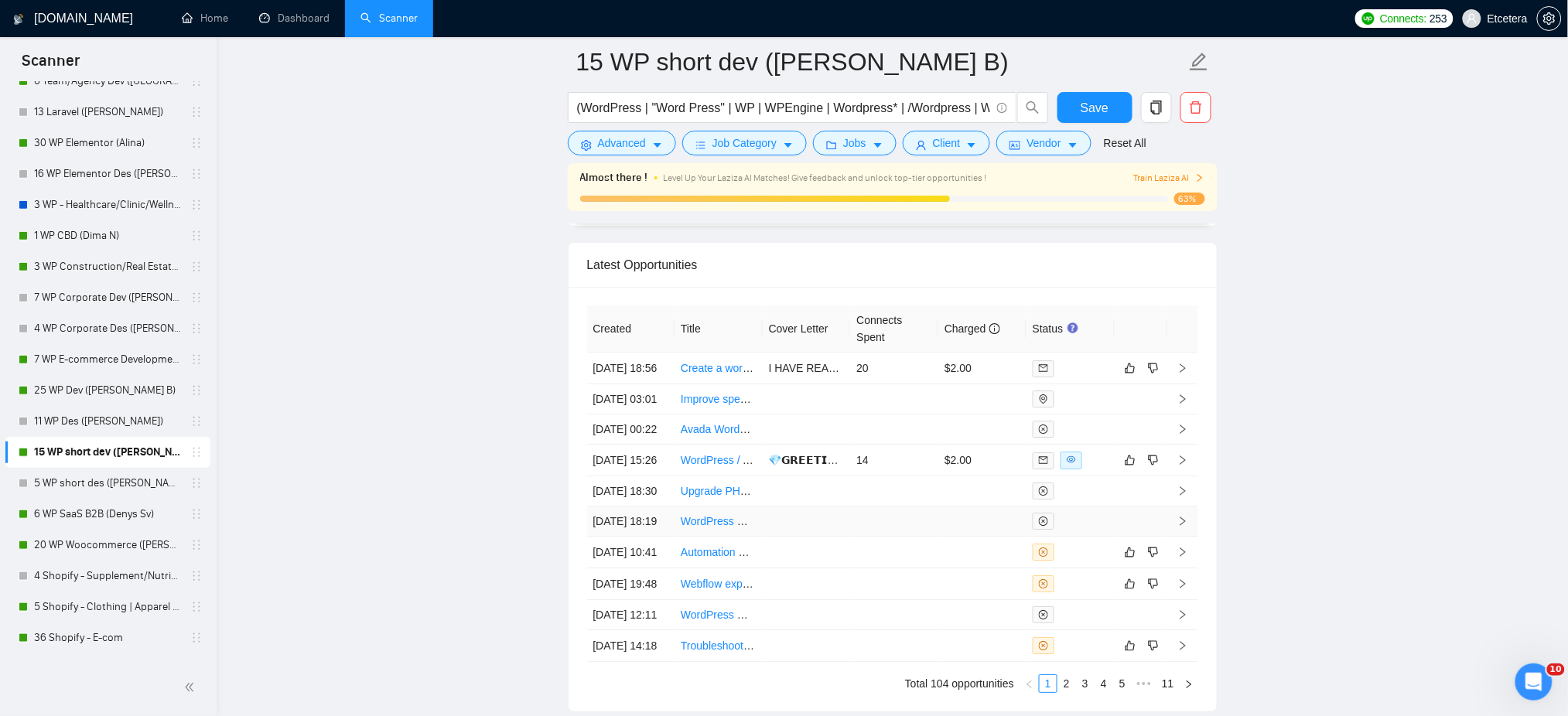
scroll to position [3712, 0]
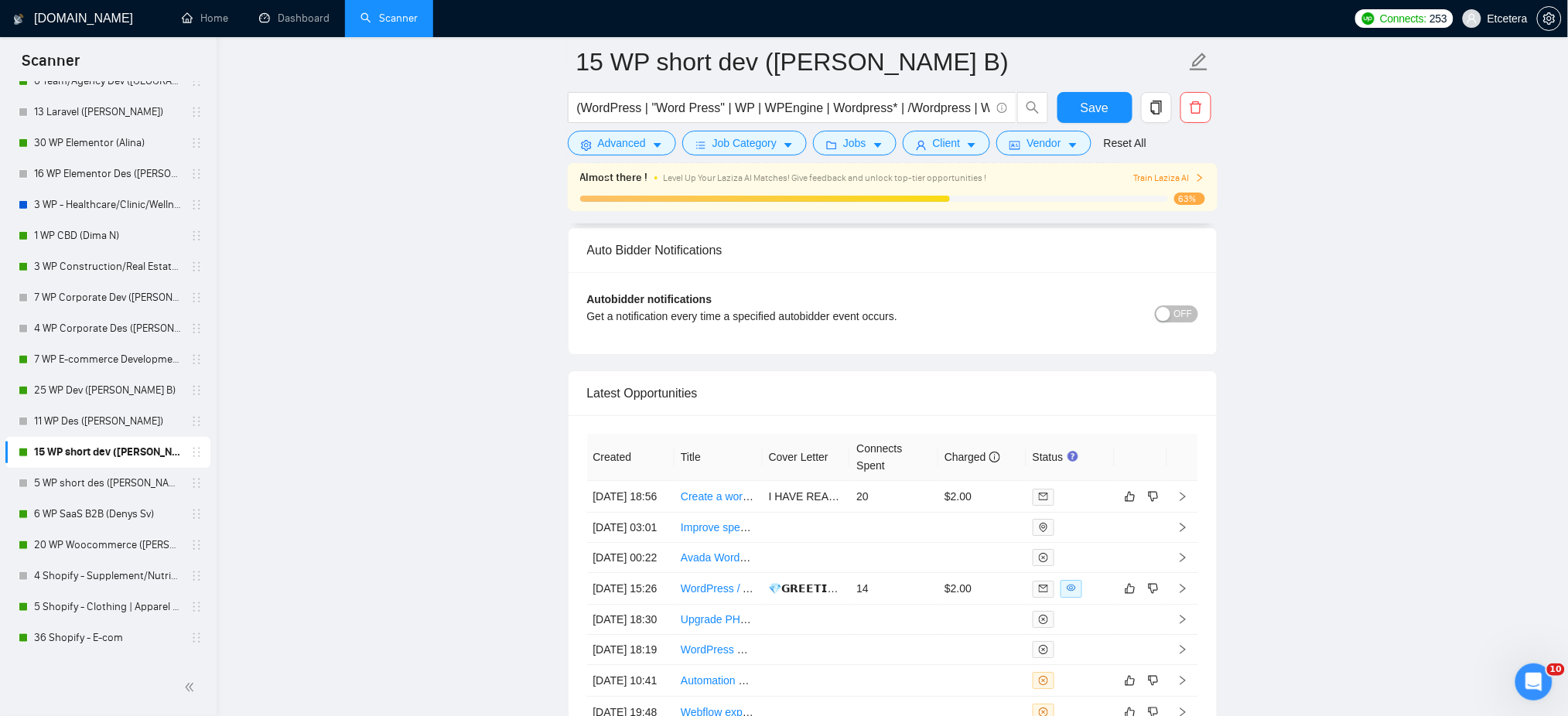
drag, startPoint x: 79, startPoint y: 540, endPoint x: 498, endPoint y: 528, distance: 419.2
click at [79, 540] on link "20 WP Woocommerce ([PERSON_NAME])" at bounding box center [107, 545] width 147 height 31
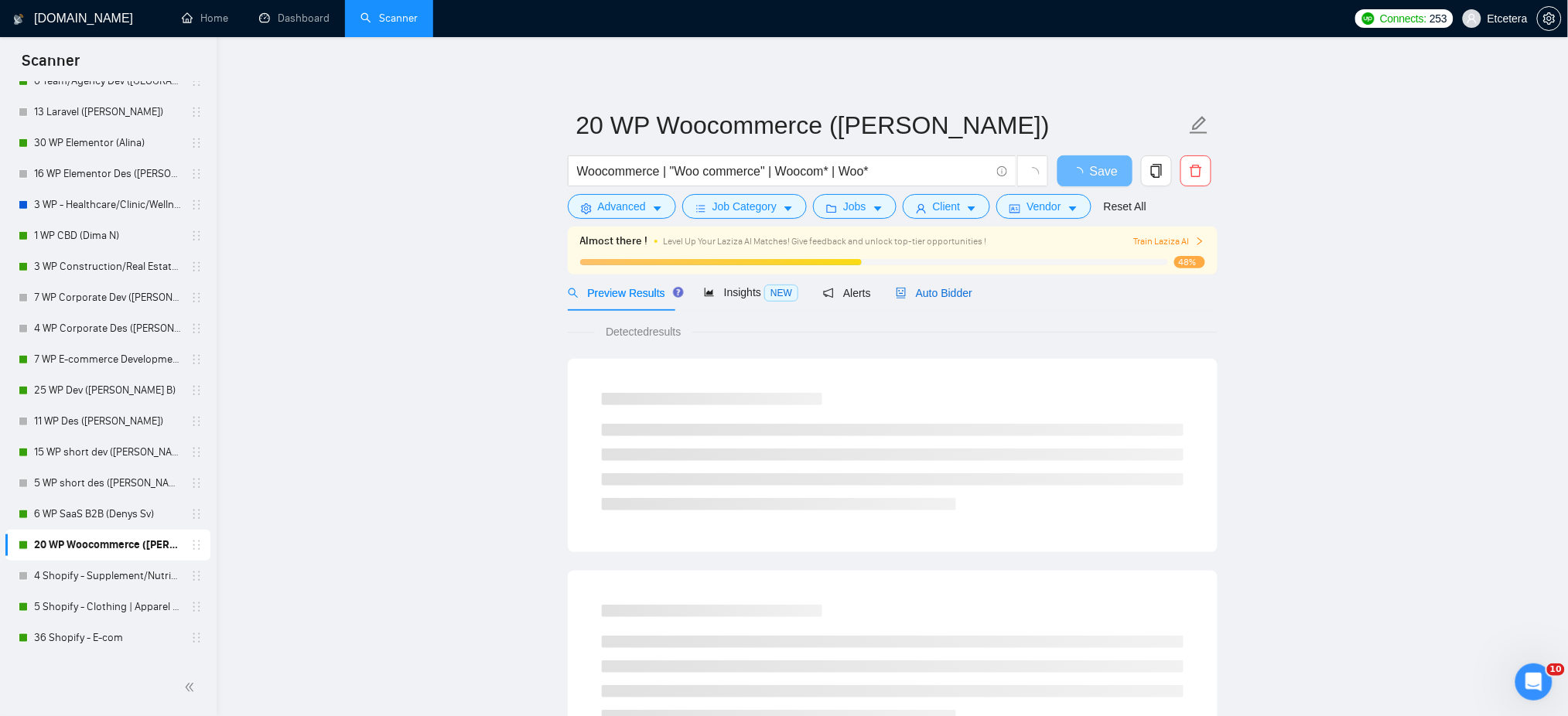
click at [943, 296] on span "Auto Bidder" at bounding box center [934, 293] width 76 height 12
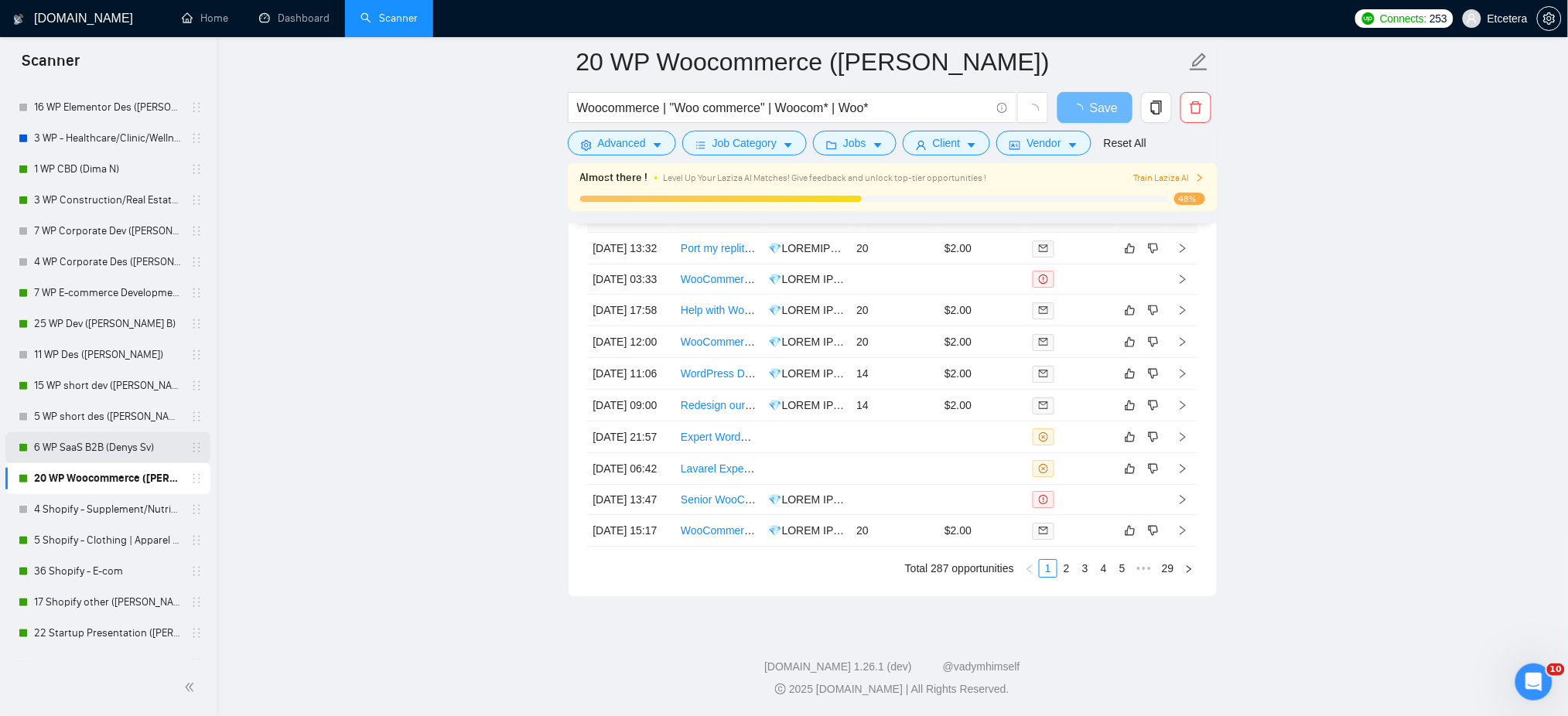
scroll to position [515, 0]
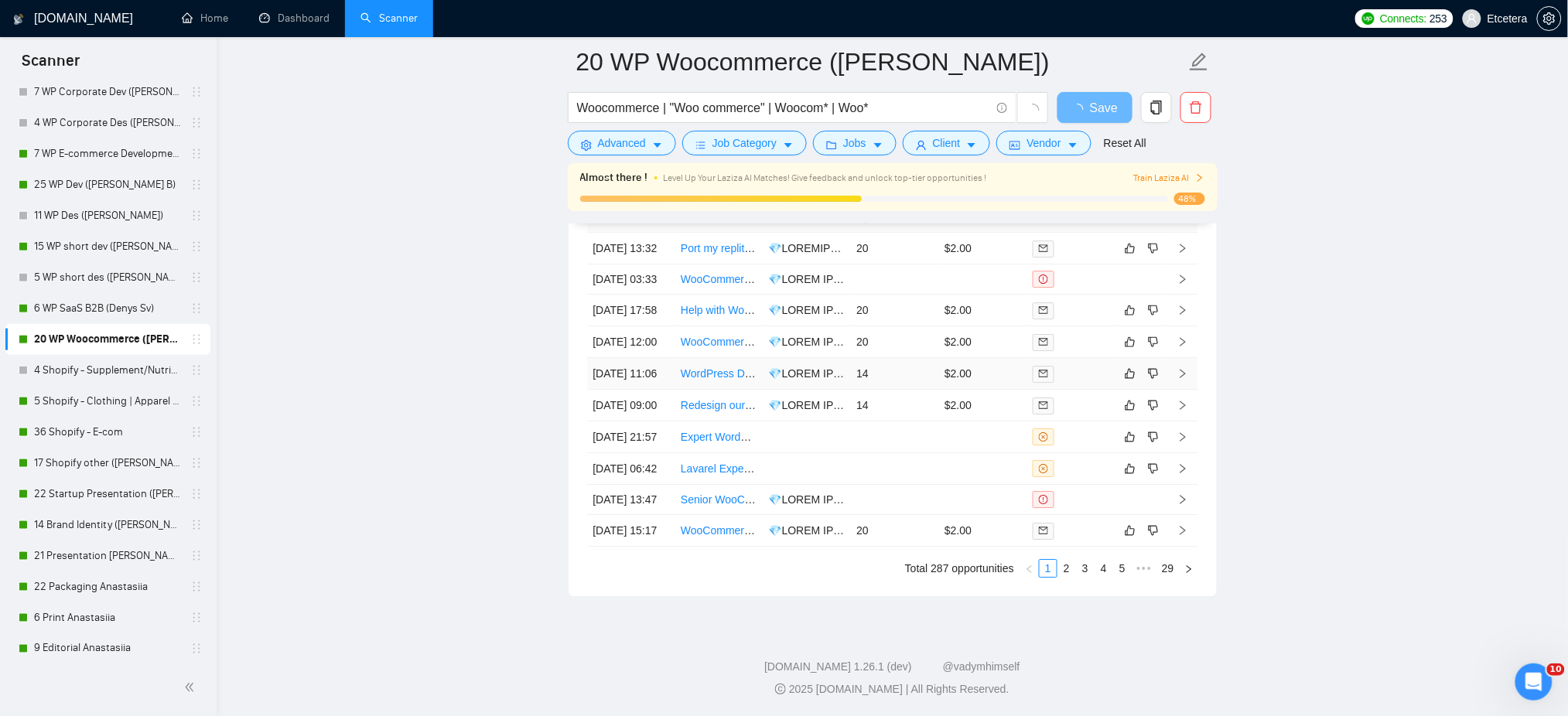
drag, startPoint x: 63, startPoint y: 430, endPoint x: 1098, endPoint y: 301, distance: 1043.0
click at [63, 430] on link "36 Shopify - E-com" at bounding box center [107, 432] width 147 height 31
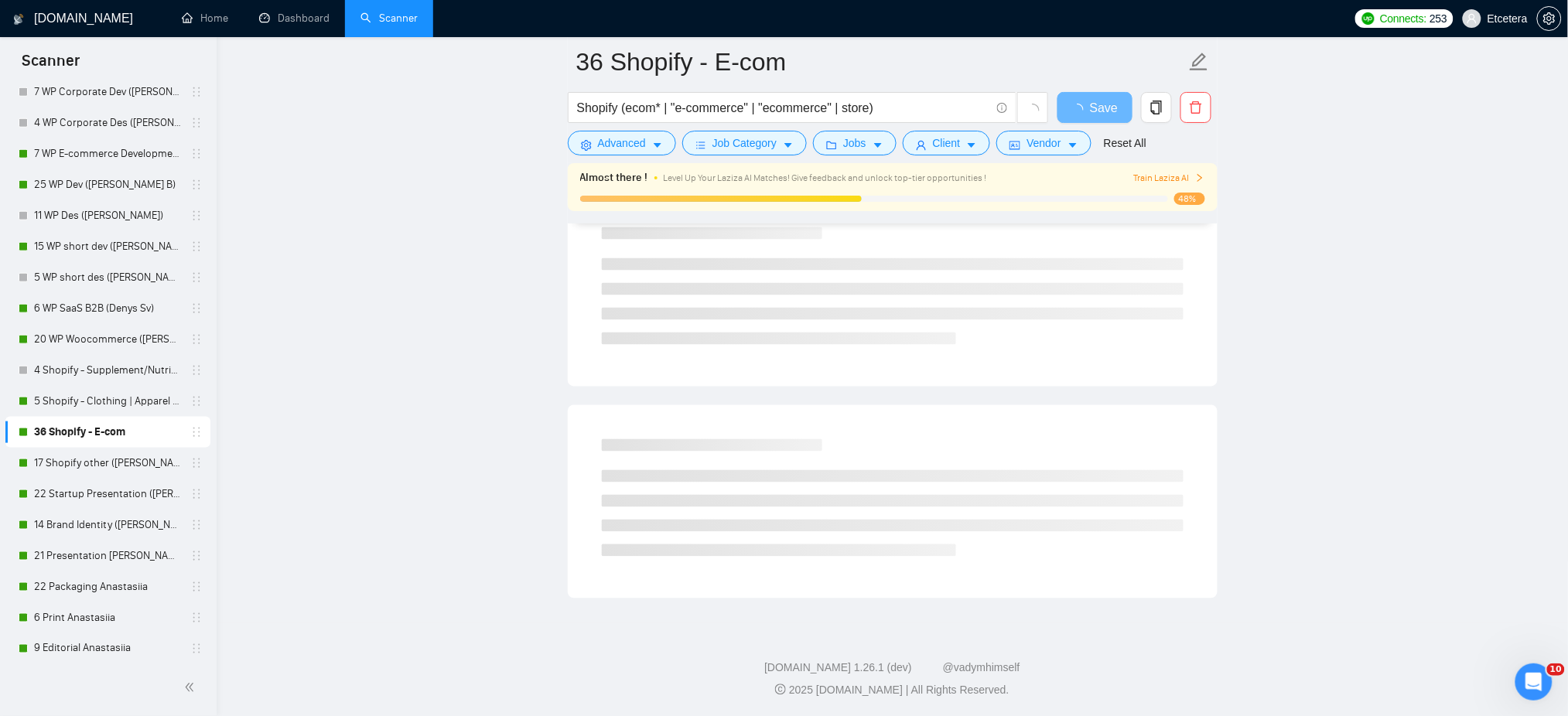
scroll to position [609, 0]
